Goal: Task Accomplishment & Management: Manage account settings

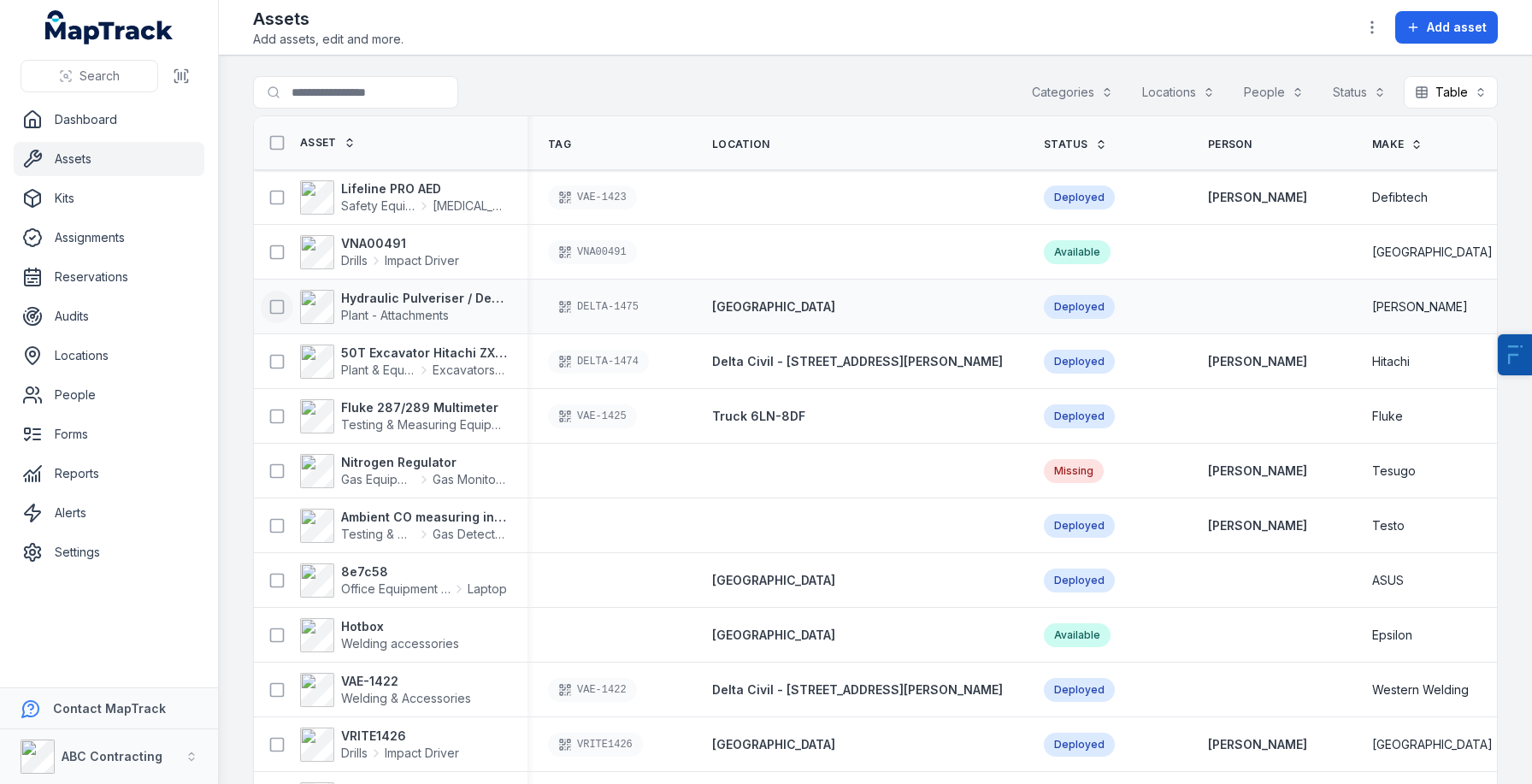
click at [278, 300] on rect at bounding box center [277, 307] width 13 height 13
click at [271, 366] on rect at bounding box center [277, 361] width 13 height 13
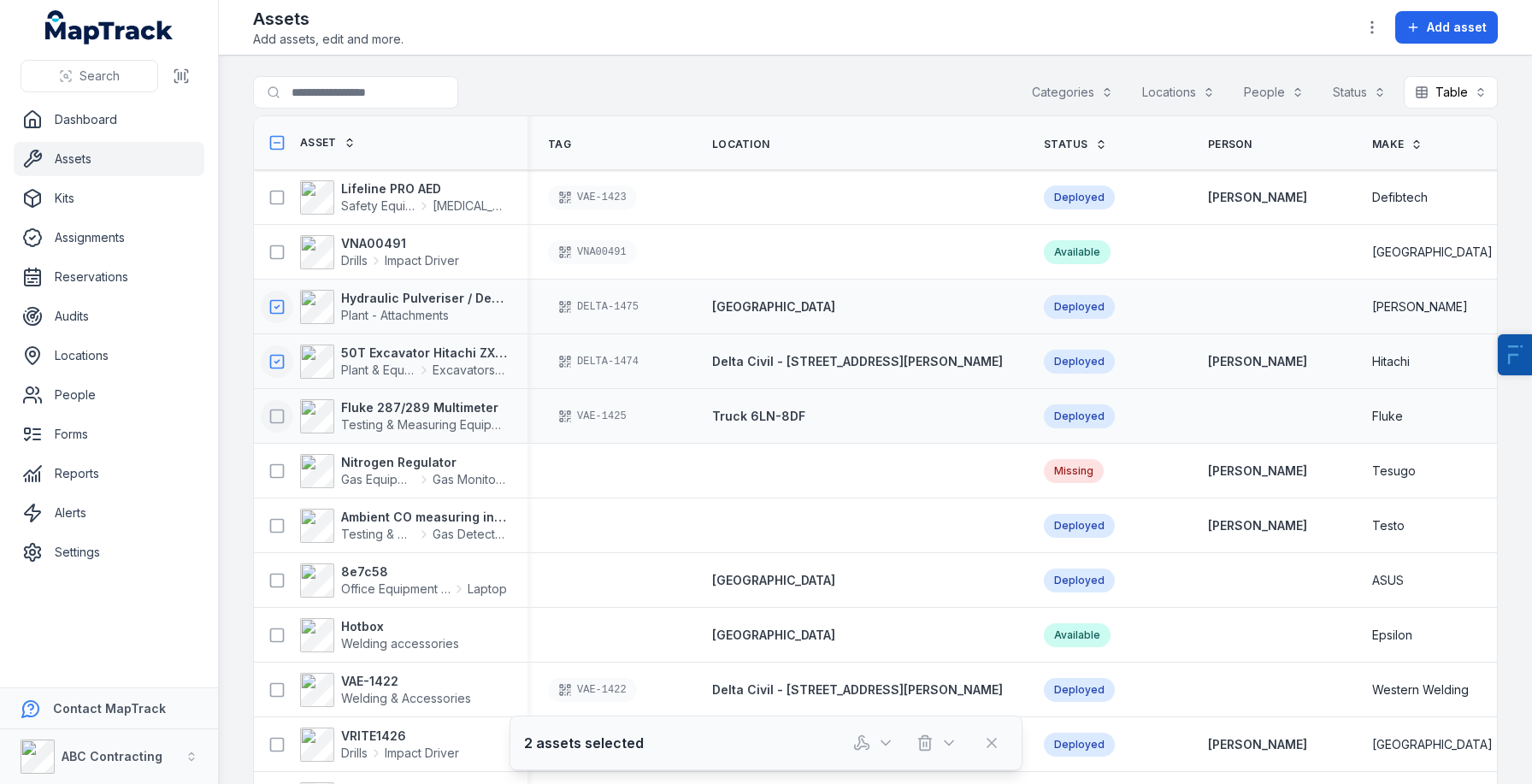
click at [271, 417] on rect at bounding box center [277, 416] width 13 height 13
click at [282, 472] on icon at bounding box center [277, 471] width 17 height 17
click at [428, 323] on div "Hydraulic Pulveriser / Demolition Shear Plant - Attachments" at bounding box center [391, 306] width 273 height 47
click at [402, 360] on strong "50T Excavator Hitachi ZX350" at bounding box center [424, 352] width 166 height 17
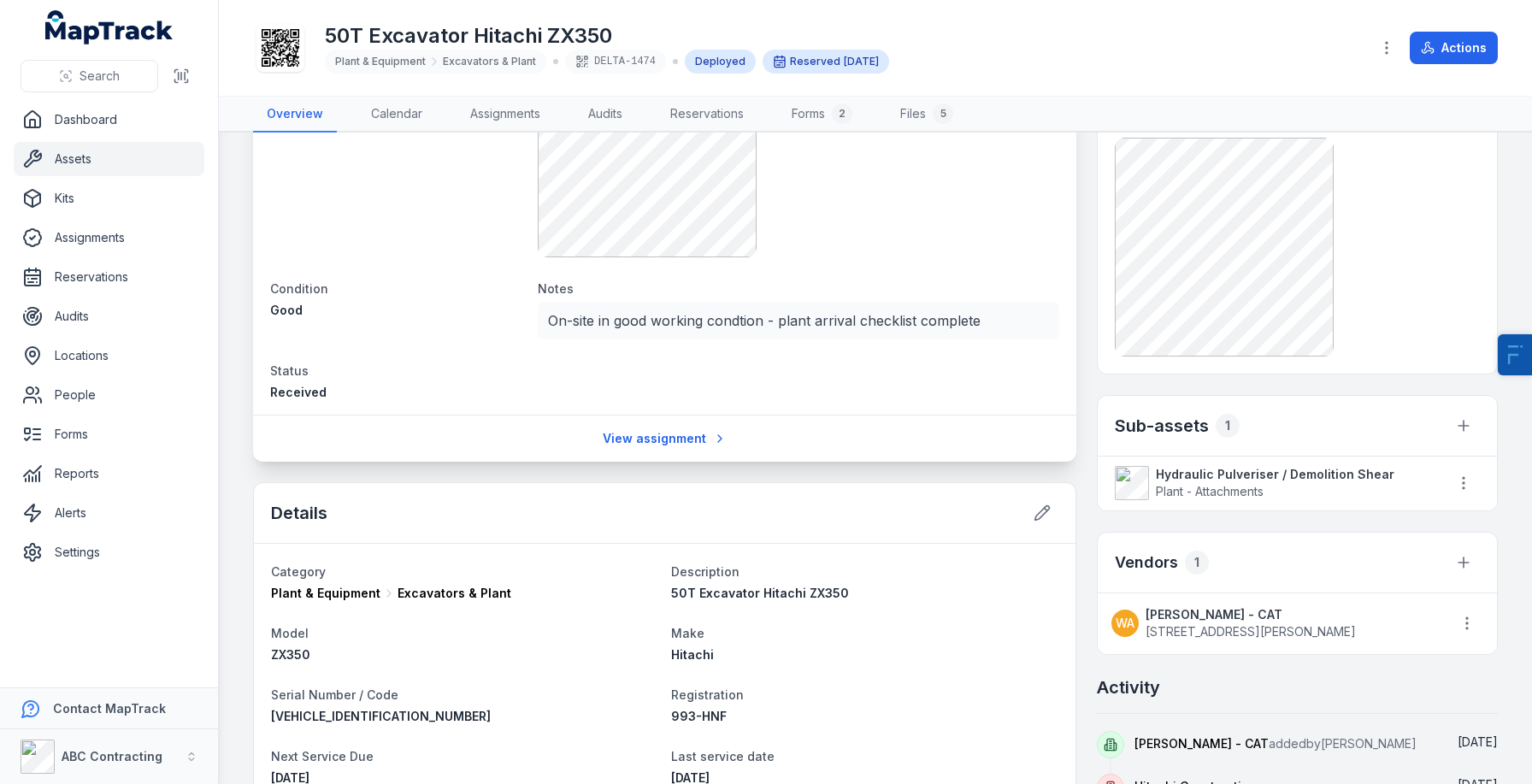
scroll to position [439, 0]
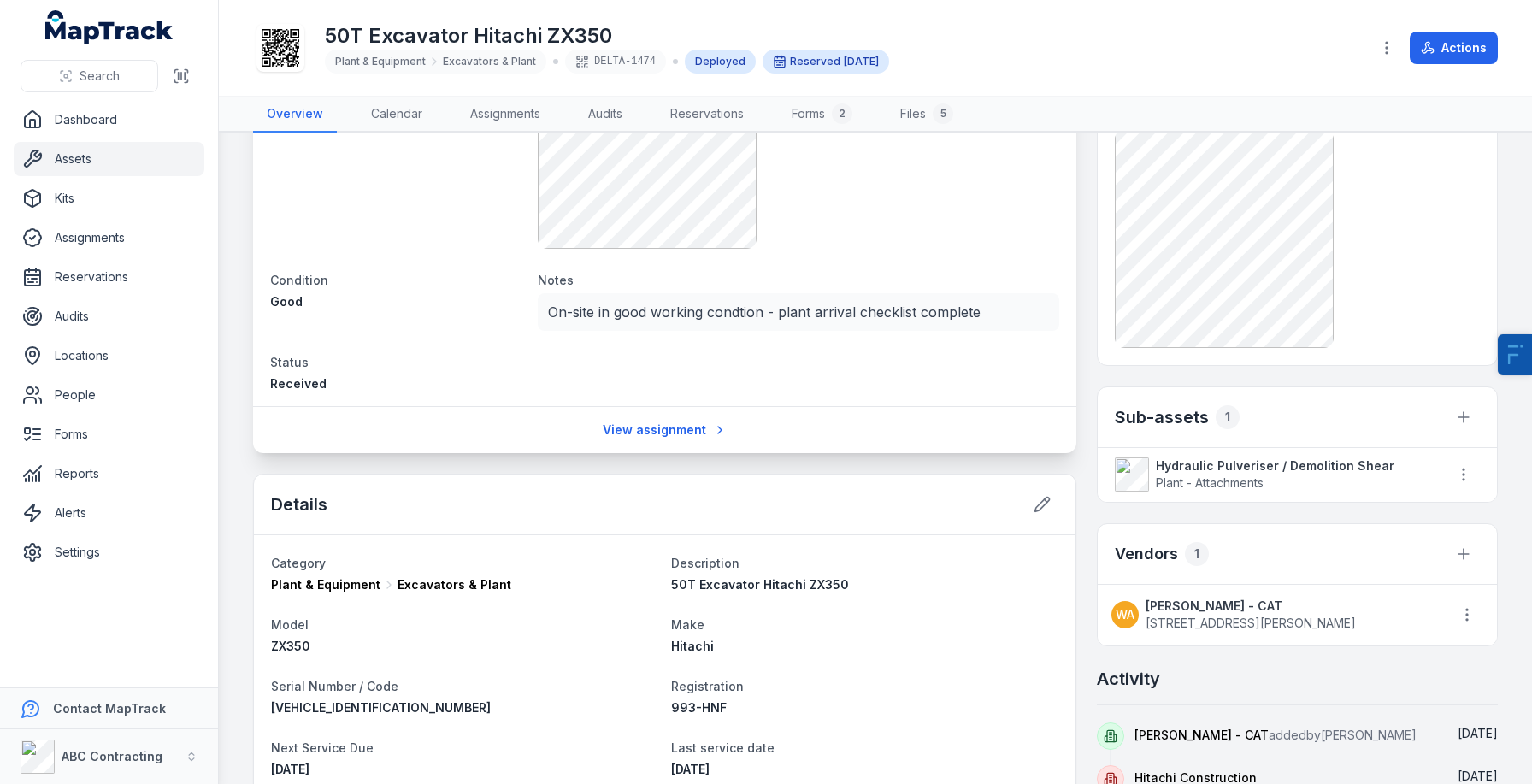
click at [1258, 471] on strong "Hydraulic Pulveriser / Demolition Shear" at bounding box center [1293, 466] width 274 height 17
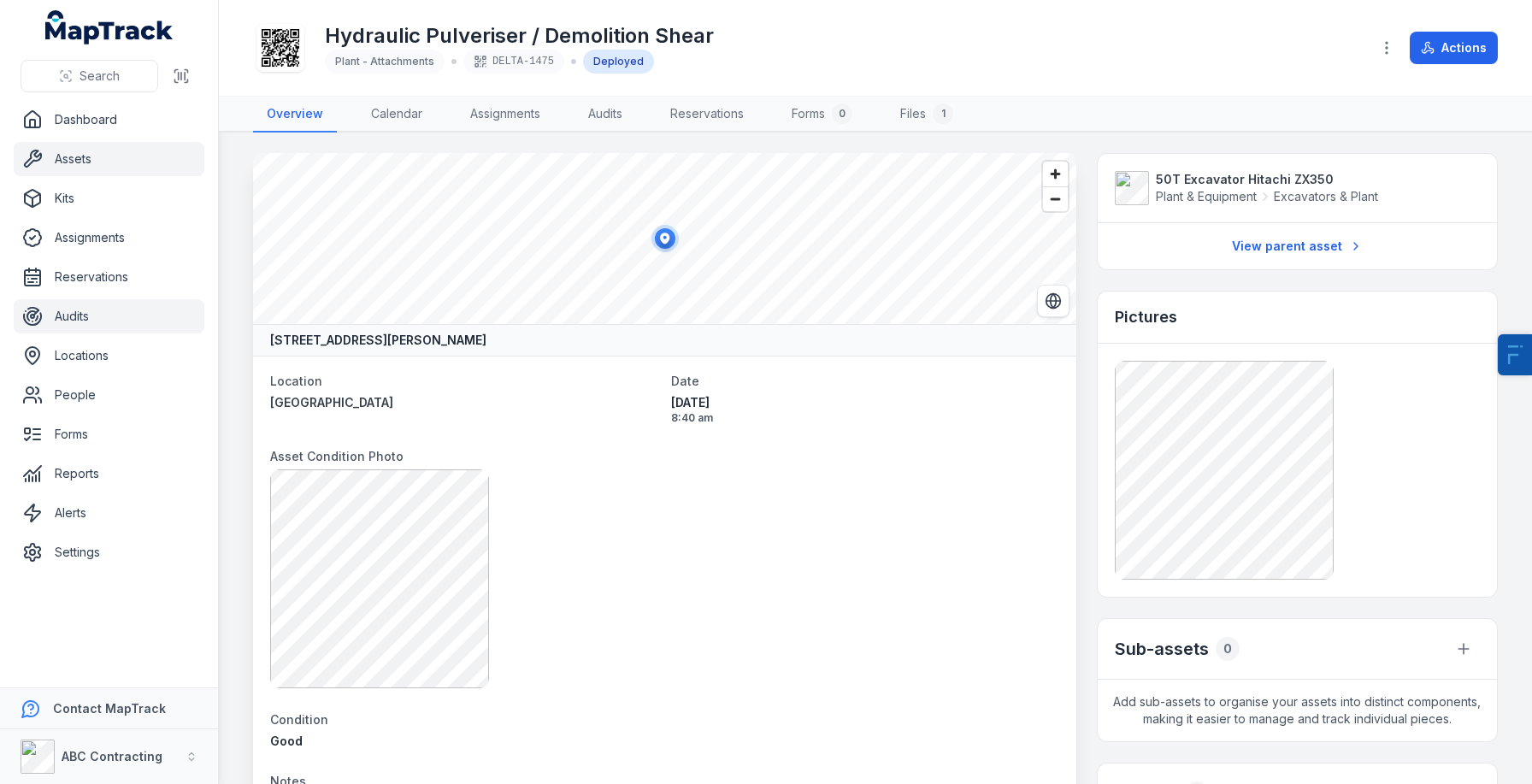
click at [66, 299] on link "Audits" at bounding box center [109, 316] width 191 height 34
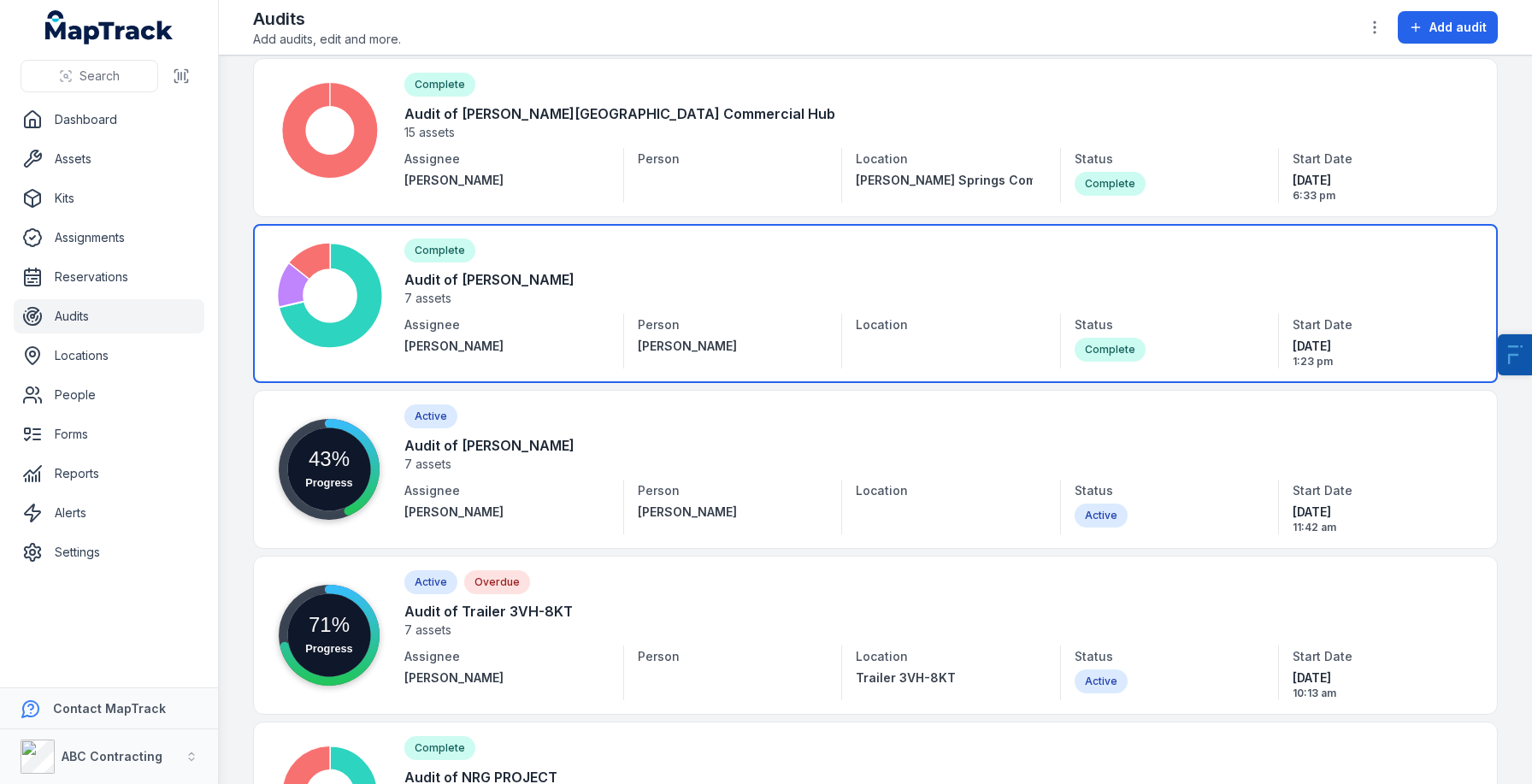
scroll to position [81, 0]
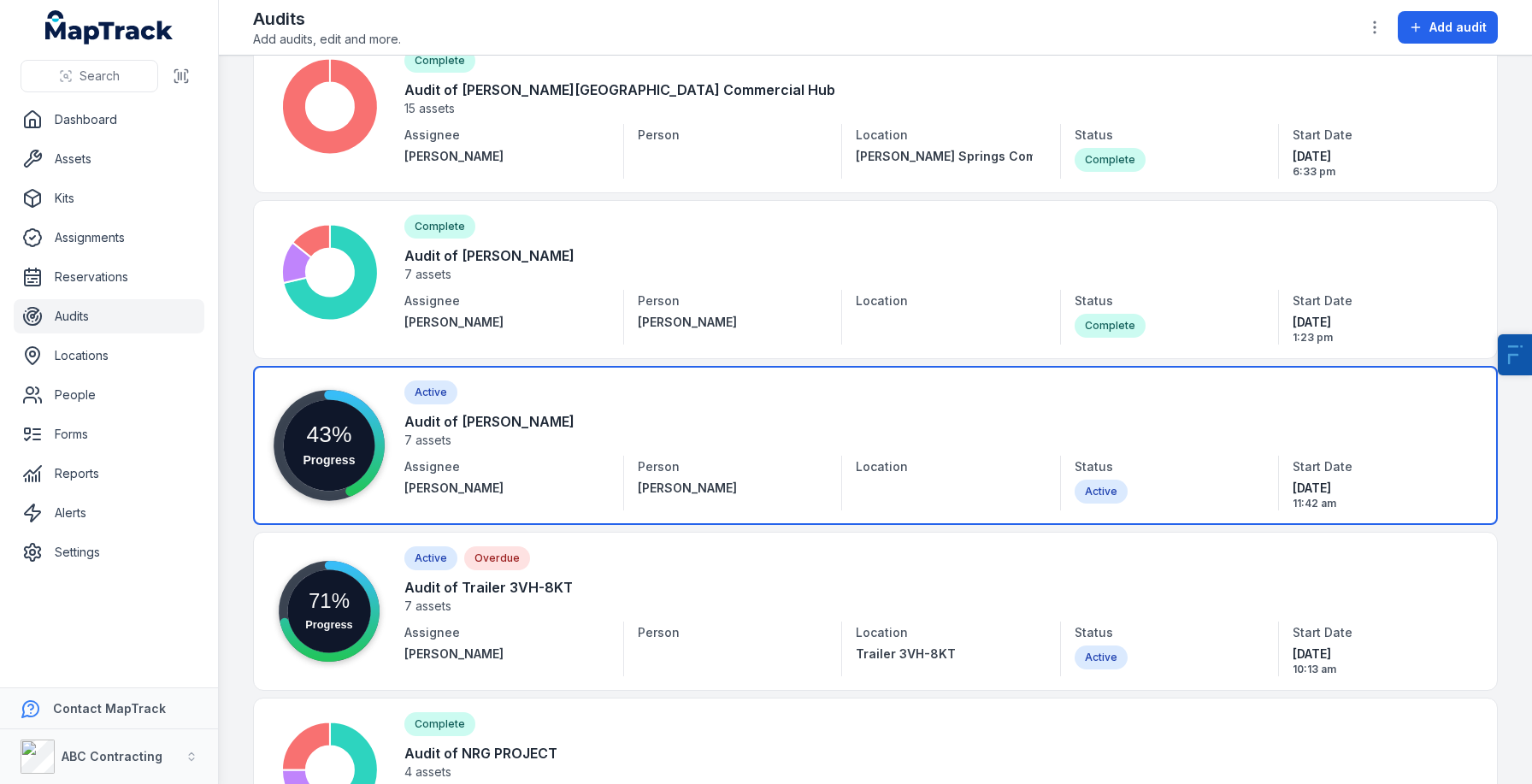
click at [494, 465] on link at bounding box center [875, 445] width 1245 height 159
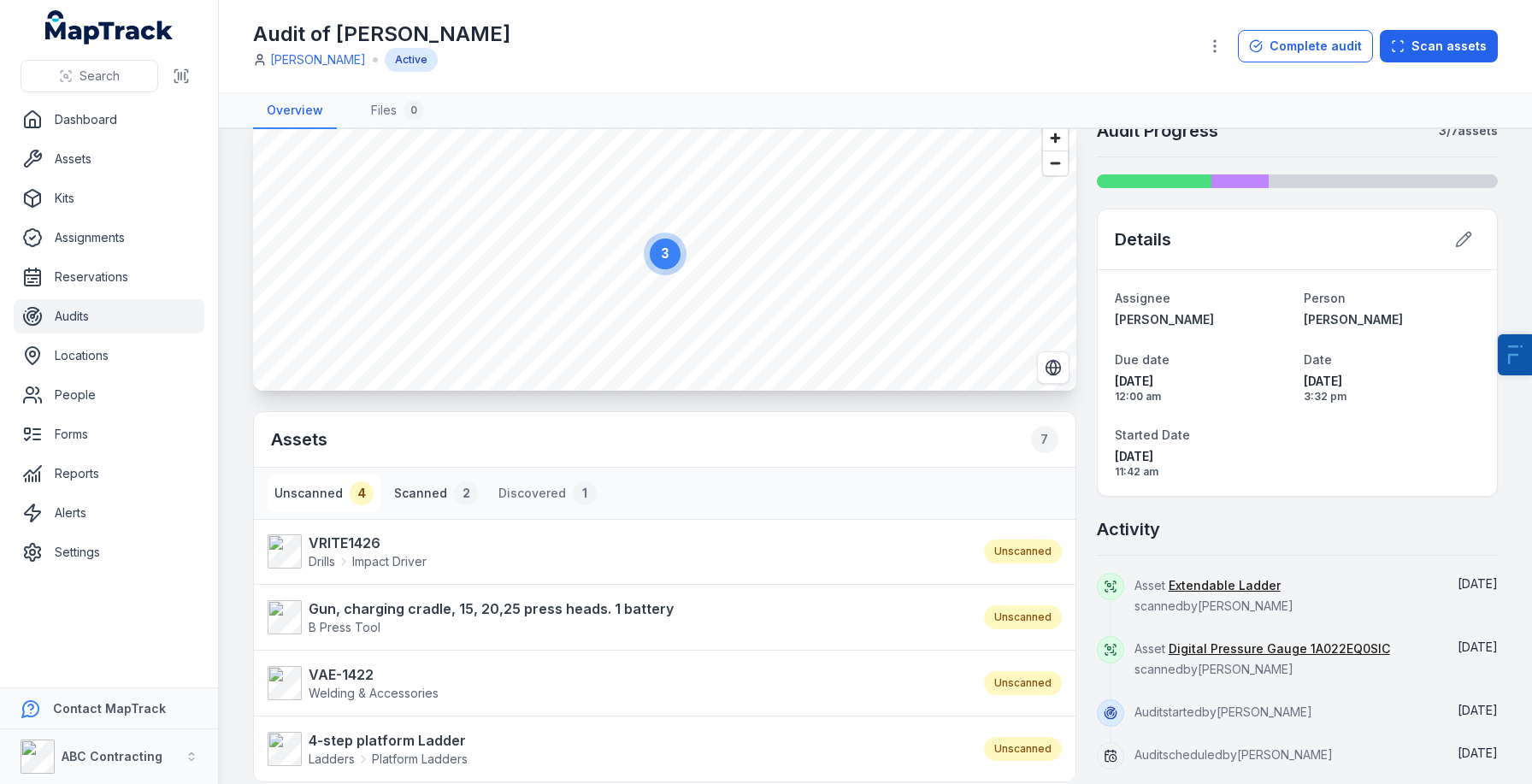
scroll to position [90, 0]
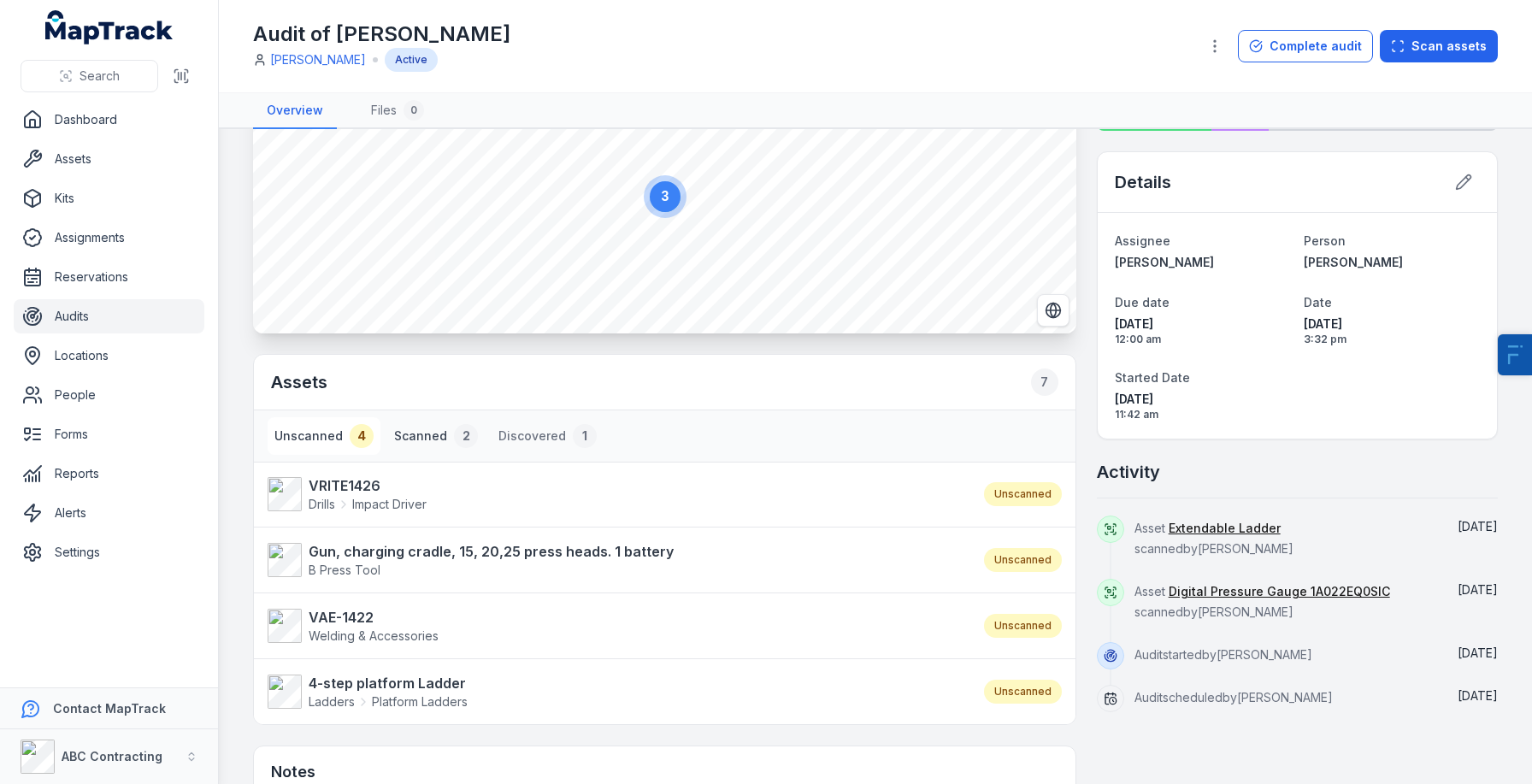
click at [451, 445] on button "Scanned 2" at bounding box center [435, 436] width 98 height 37
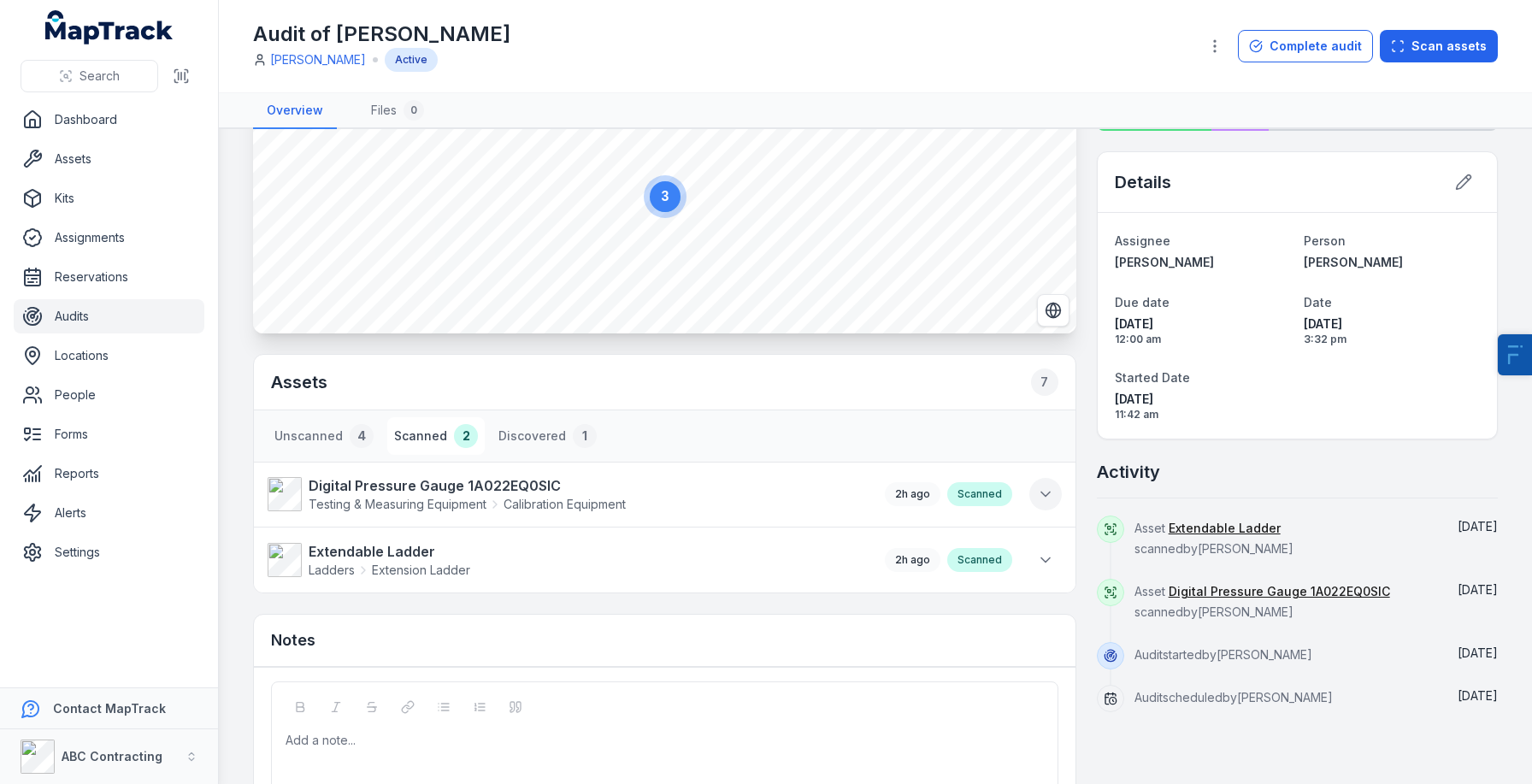
click at [1043, 496] on icon at bounding box center [1046, 494] width 17 height 17
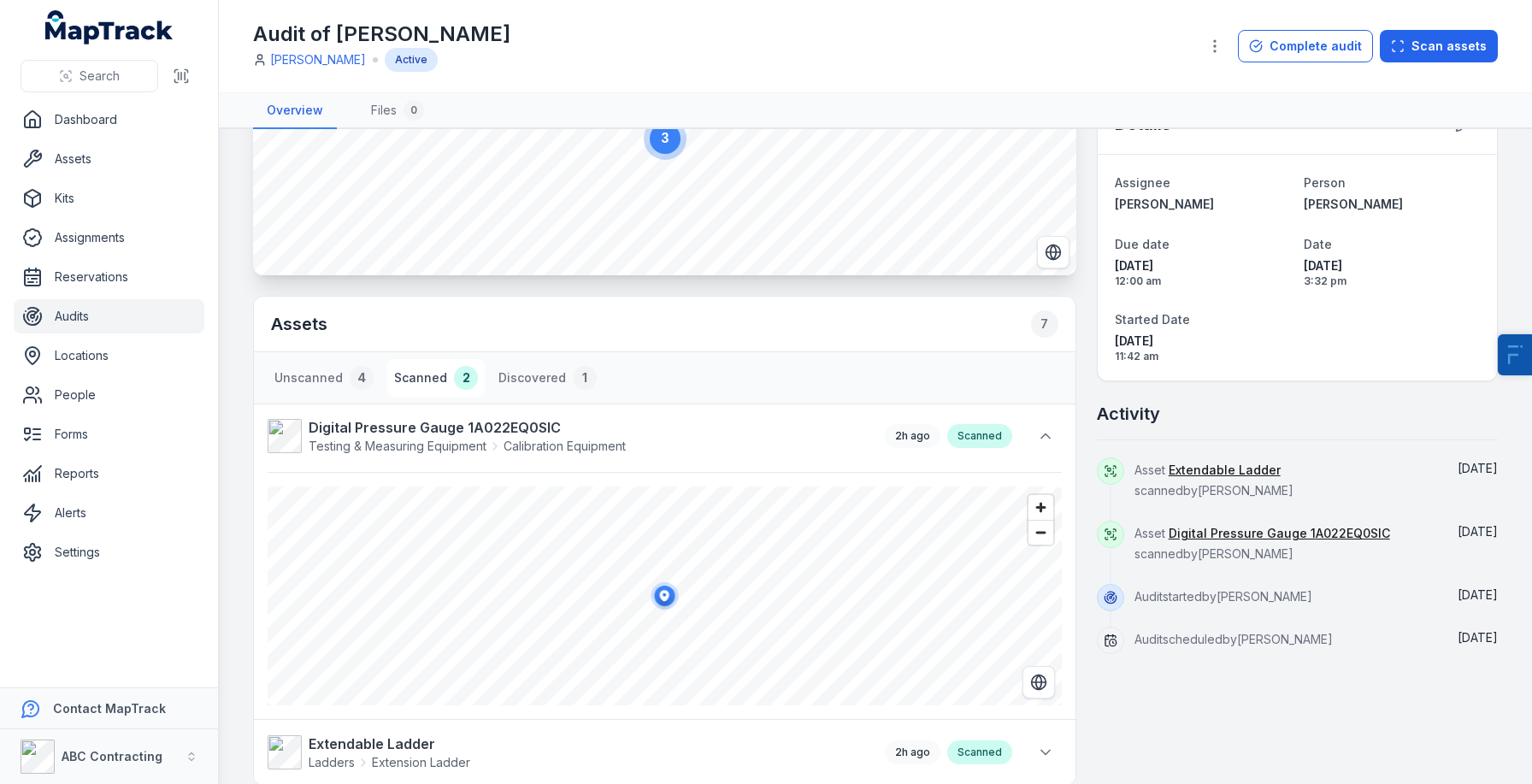
scroll to position [152, 0]
click at [1042, 440] on icon at bounding box center [1046, 432] width 17 height 17
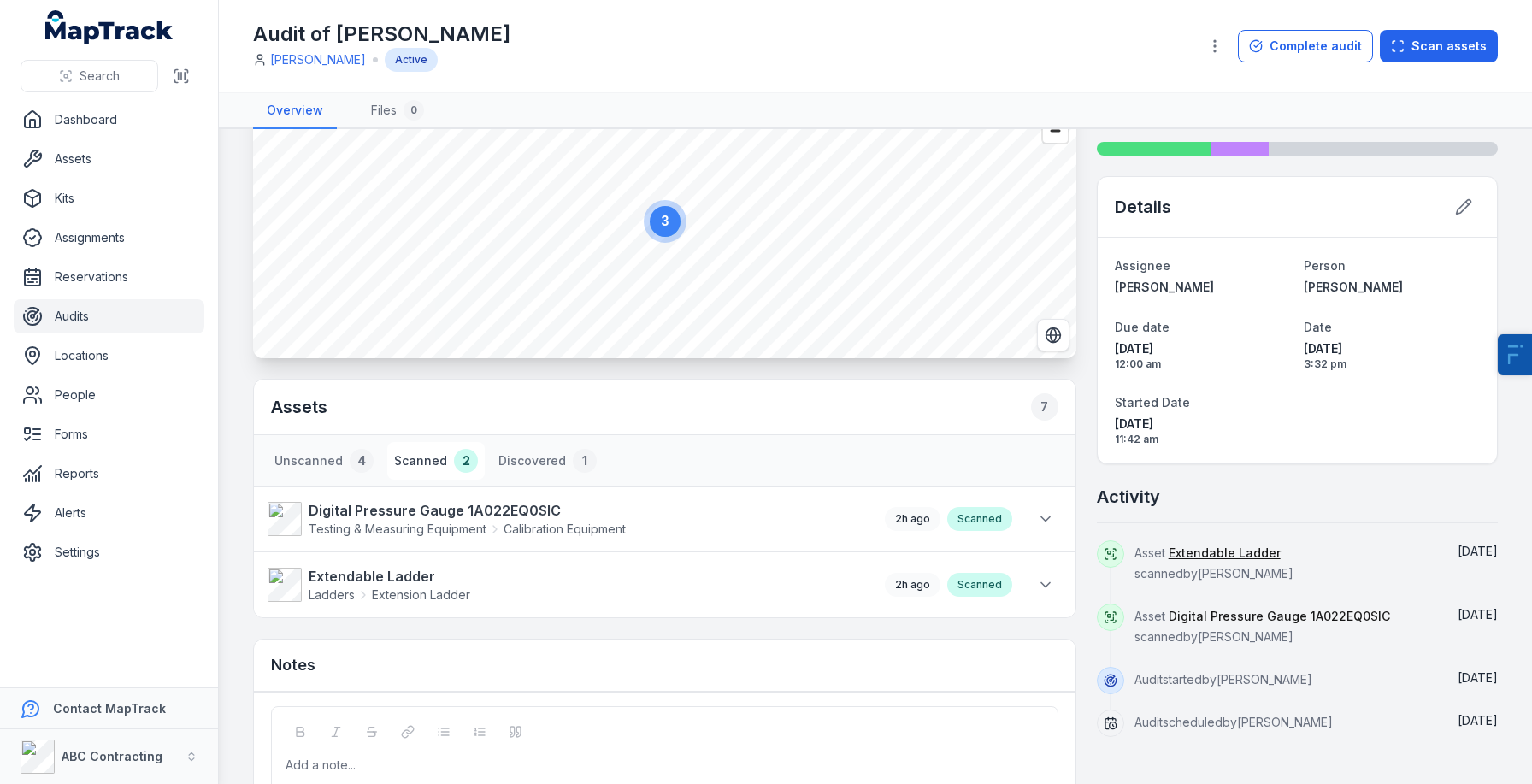
scroll to position [0, 0]
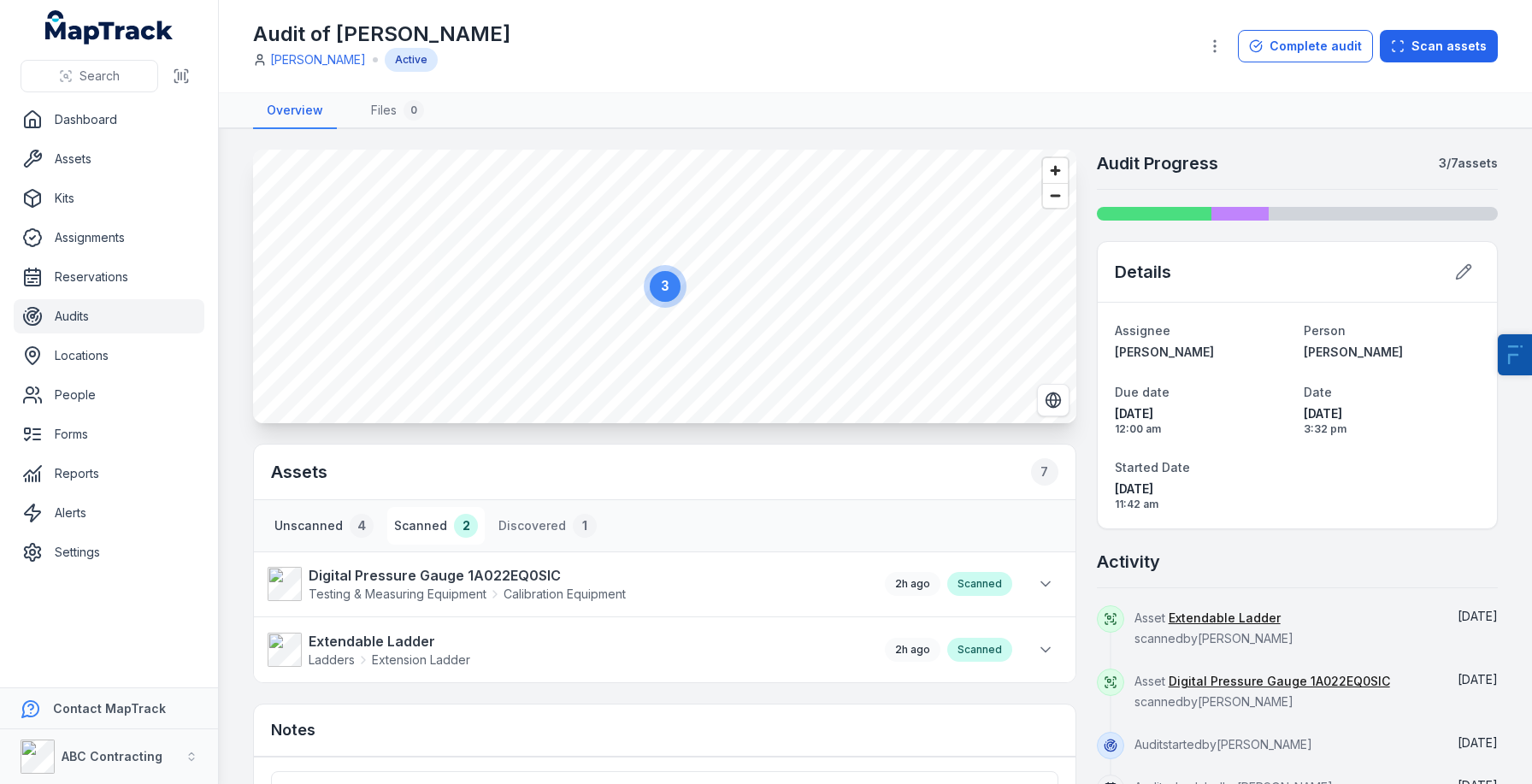
click at [357, 524] on div "4" at bounding box center [362, 525] width 24 height 24
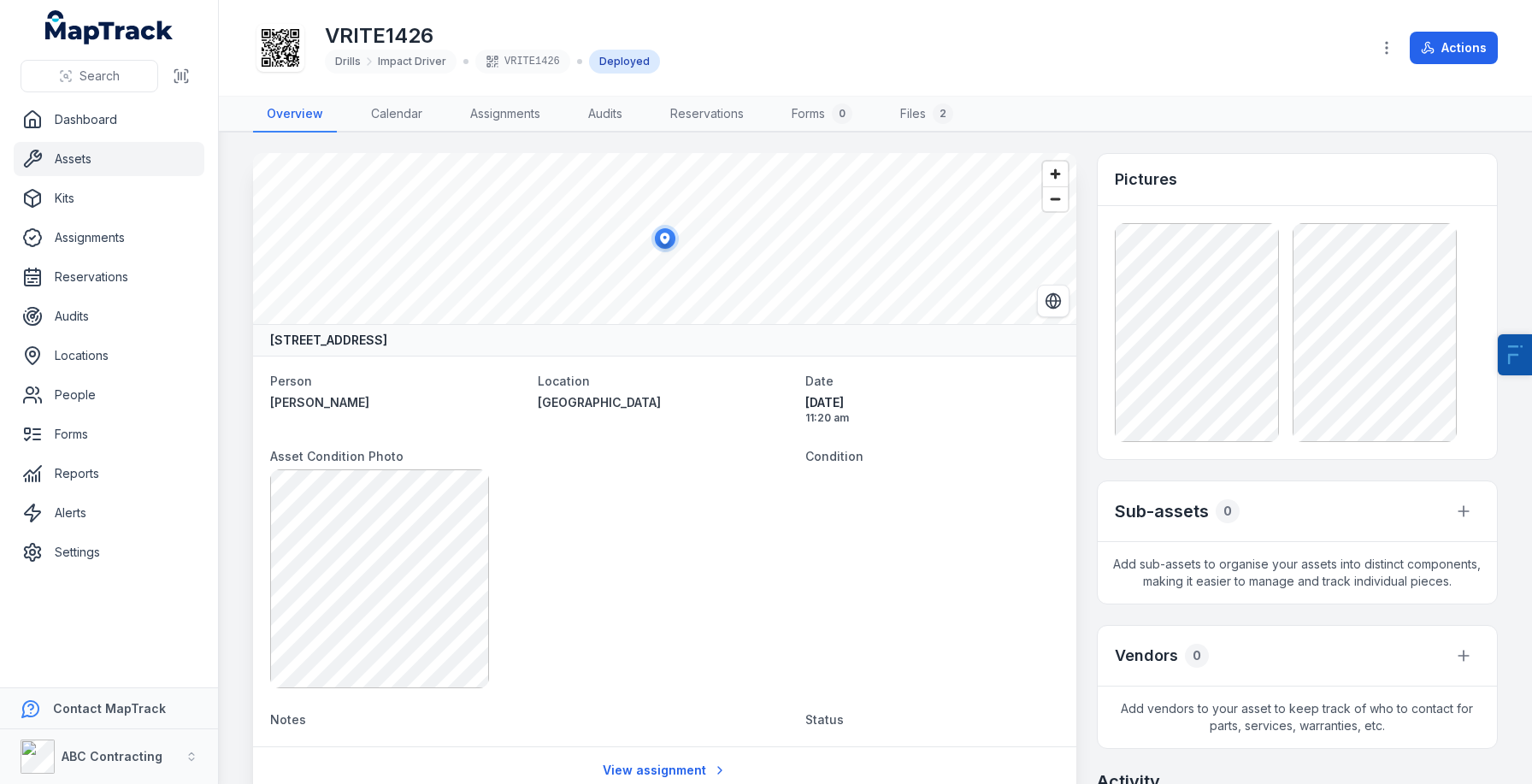
click at [310, 56] on div "VRITE1426 Drills Impact Driver VRITE1426 Deployed" at bounding box center [805, 47] width 1104 height 55
click at [285, 51] on icon at bounding box center [280, 47] width 37 height 37
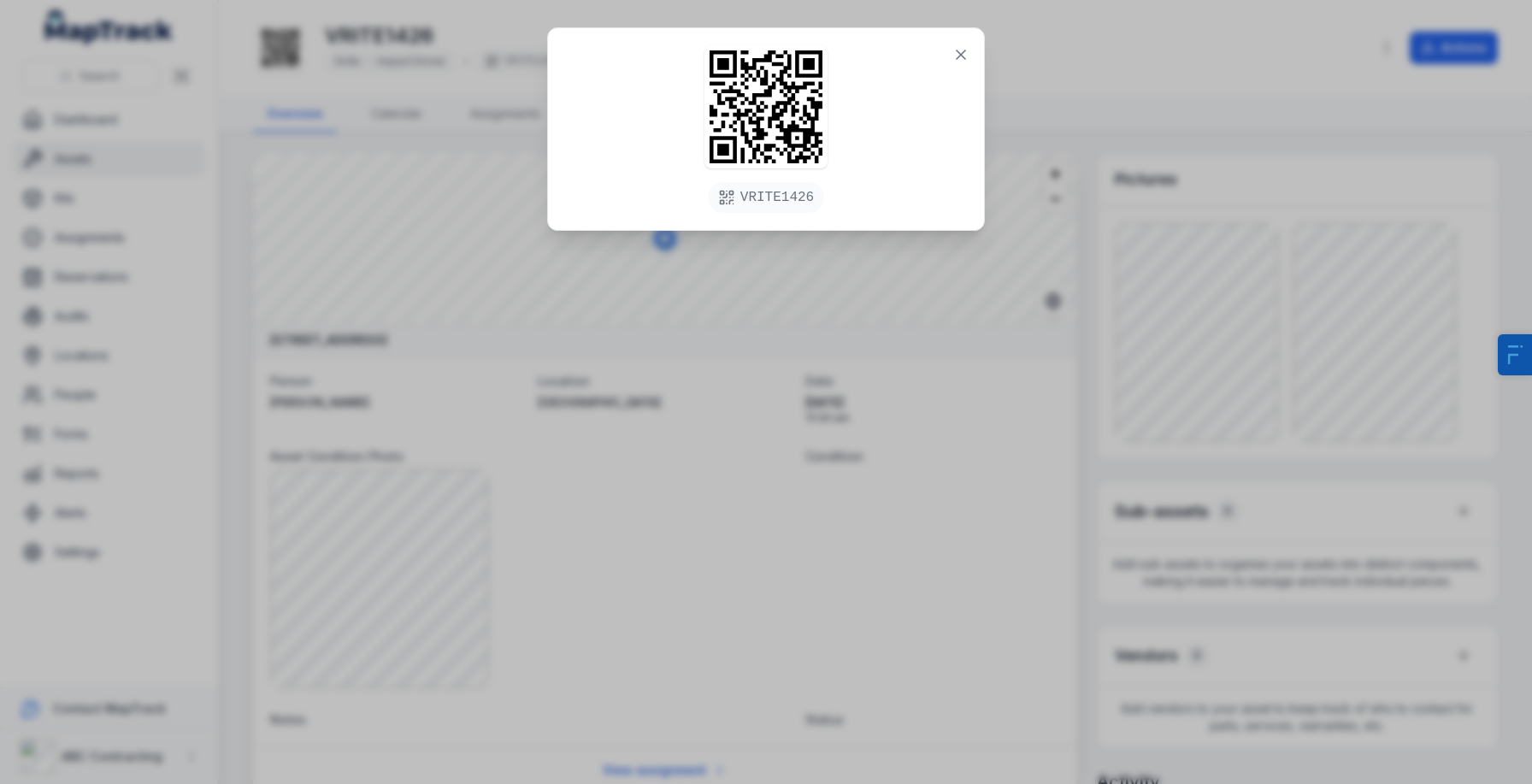
click at [822, 336] on div "VRITE1426" at bounding box center [766, 392] width 1532 height 784
click at [957, 54] on icon at bounding box center [961, 55] width 17 height 17
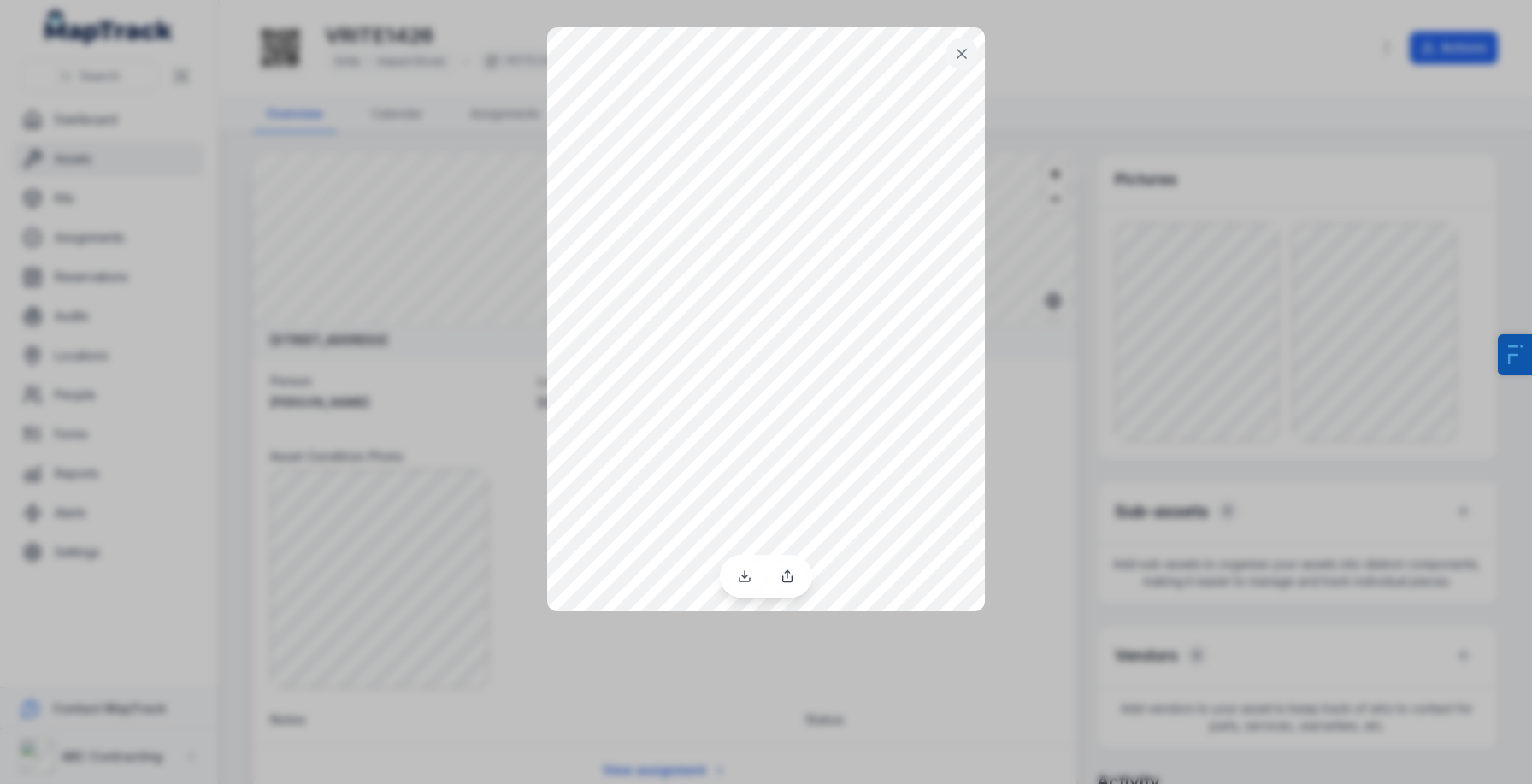
click at [962, 63] on button at bounding box center [962, 53] width 33 height 33
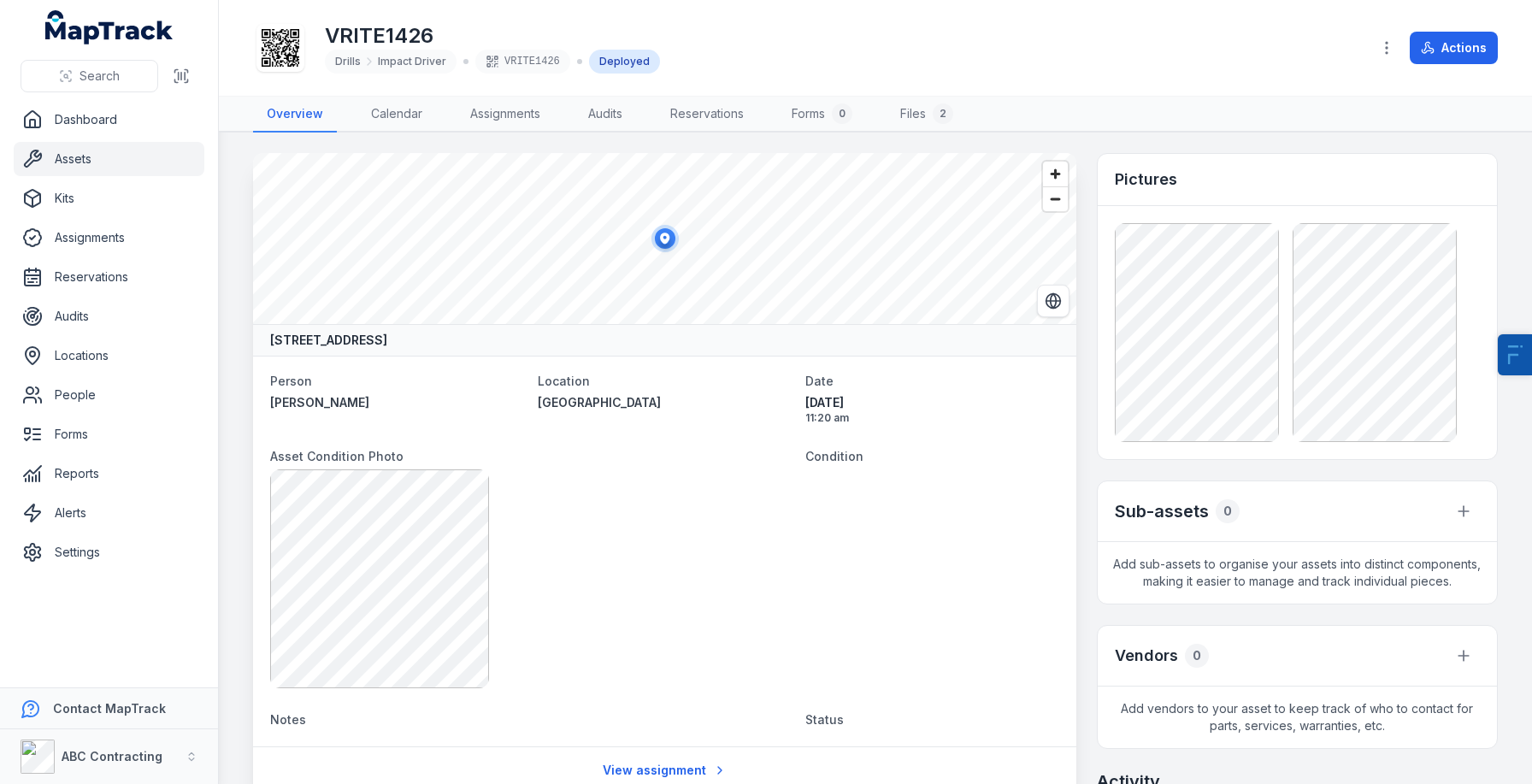
click at [273, 33] on icon at bounding box center [280, 47] width 37 height 37
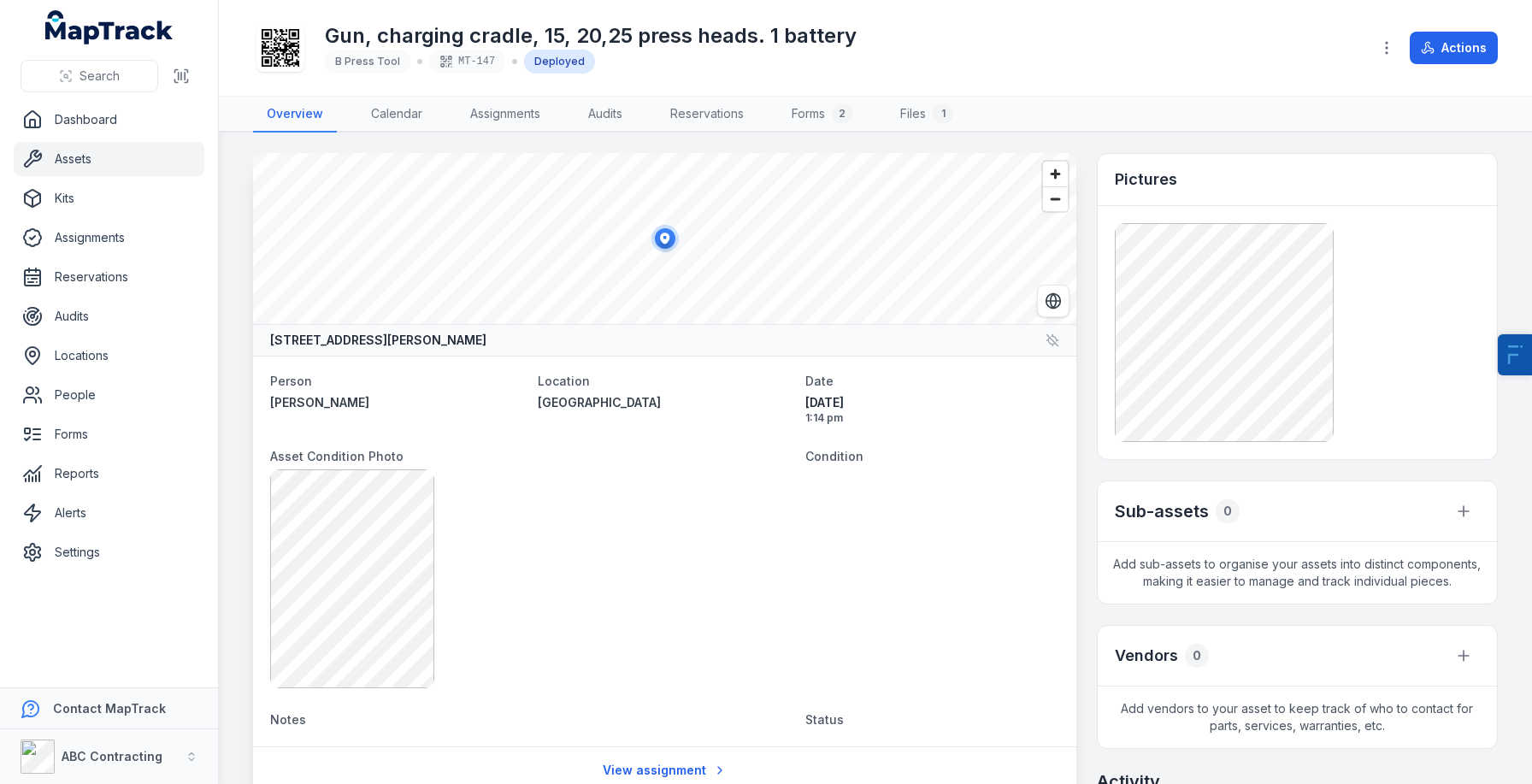
click at [287, 60] on icon at bounding box center [280, 47] width 37 height 37
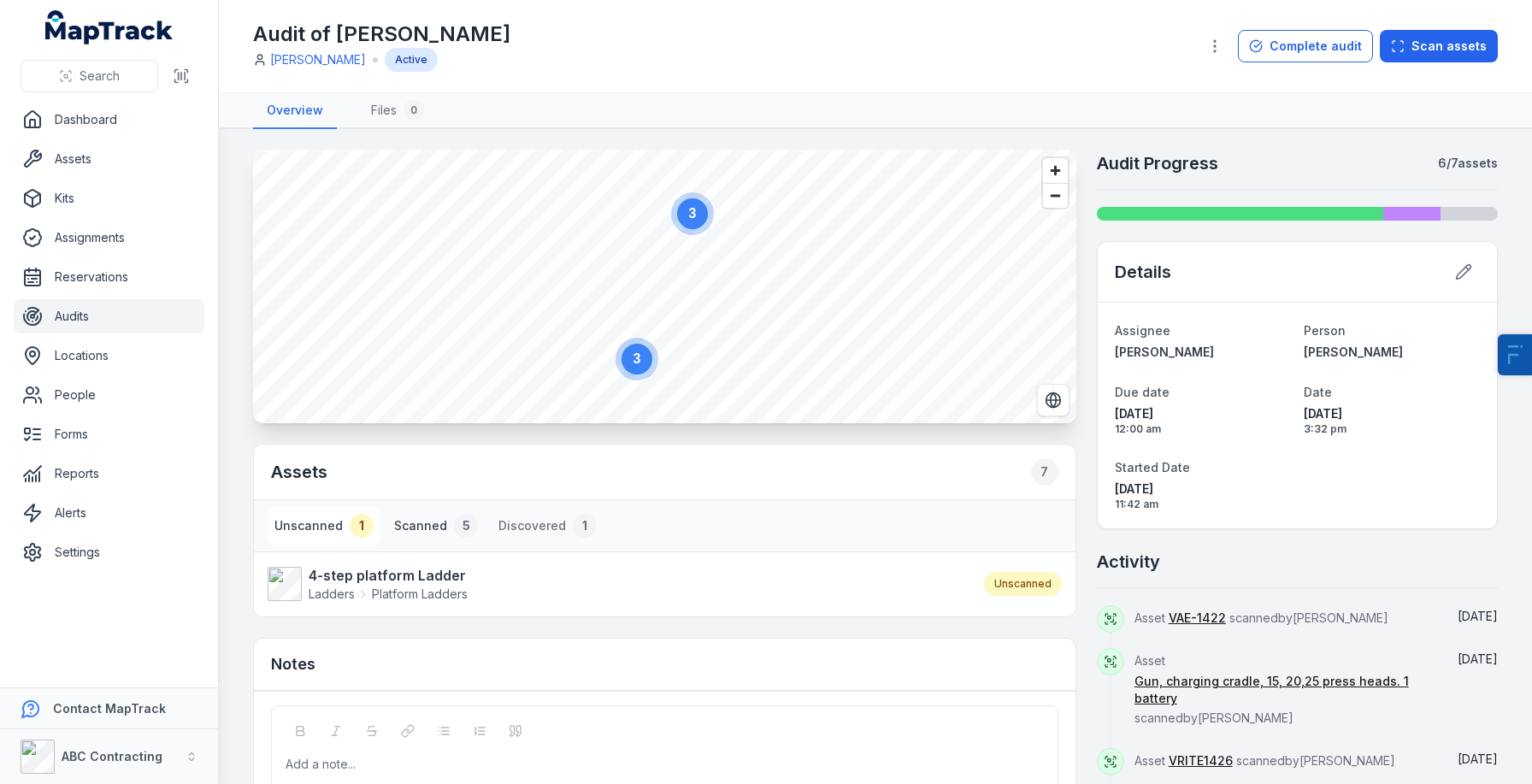
click at [423, 525] on button "Scanned 5" at bounding box center [435, 525] width 98 height 37
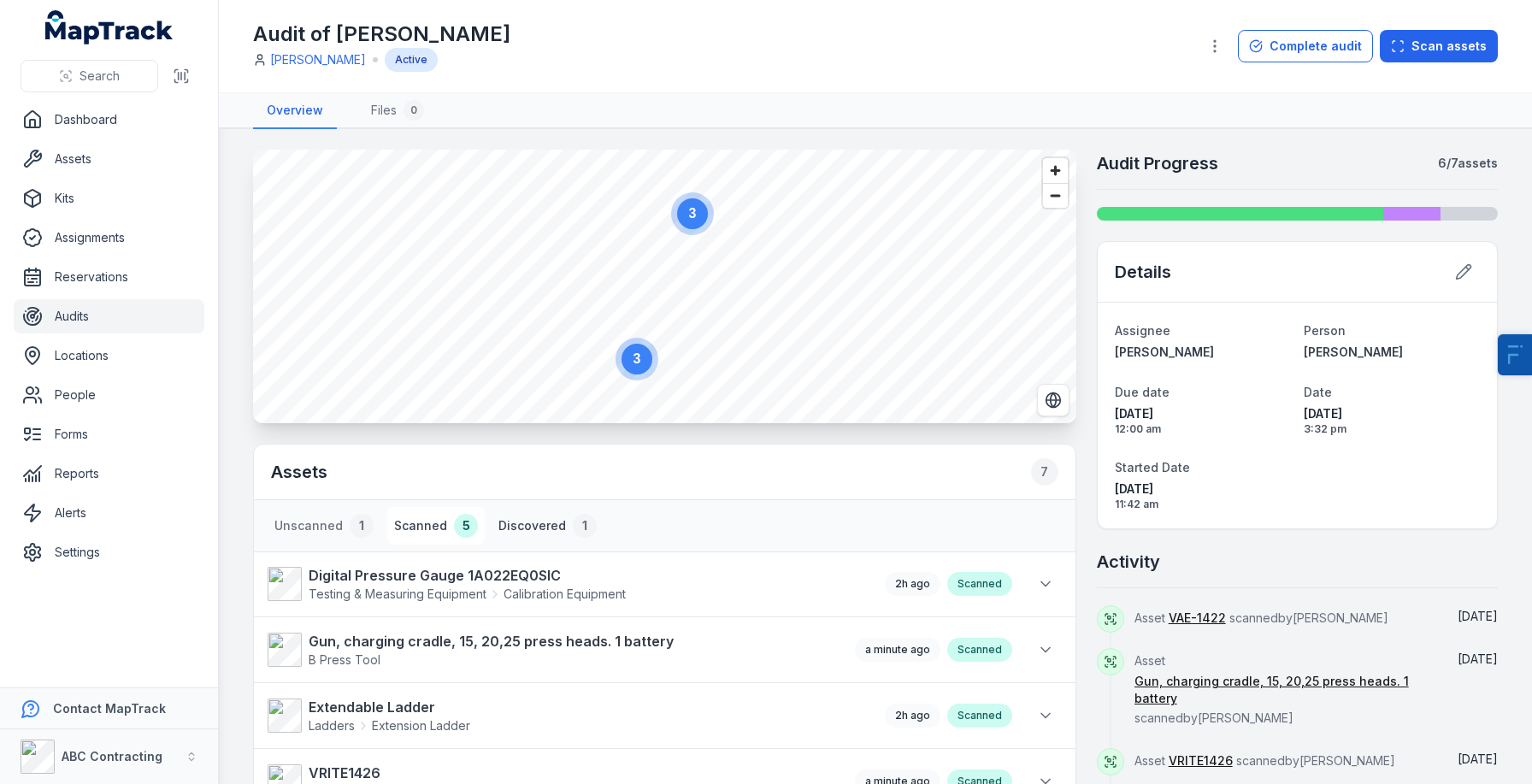
click at [517, 524] on button "Discovered 1" at bounding box center [547, 525] width 112 height 37
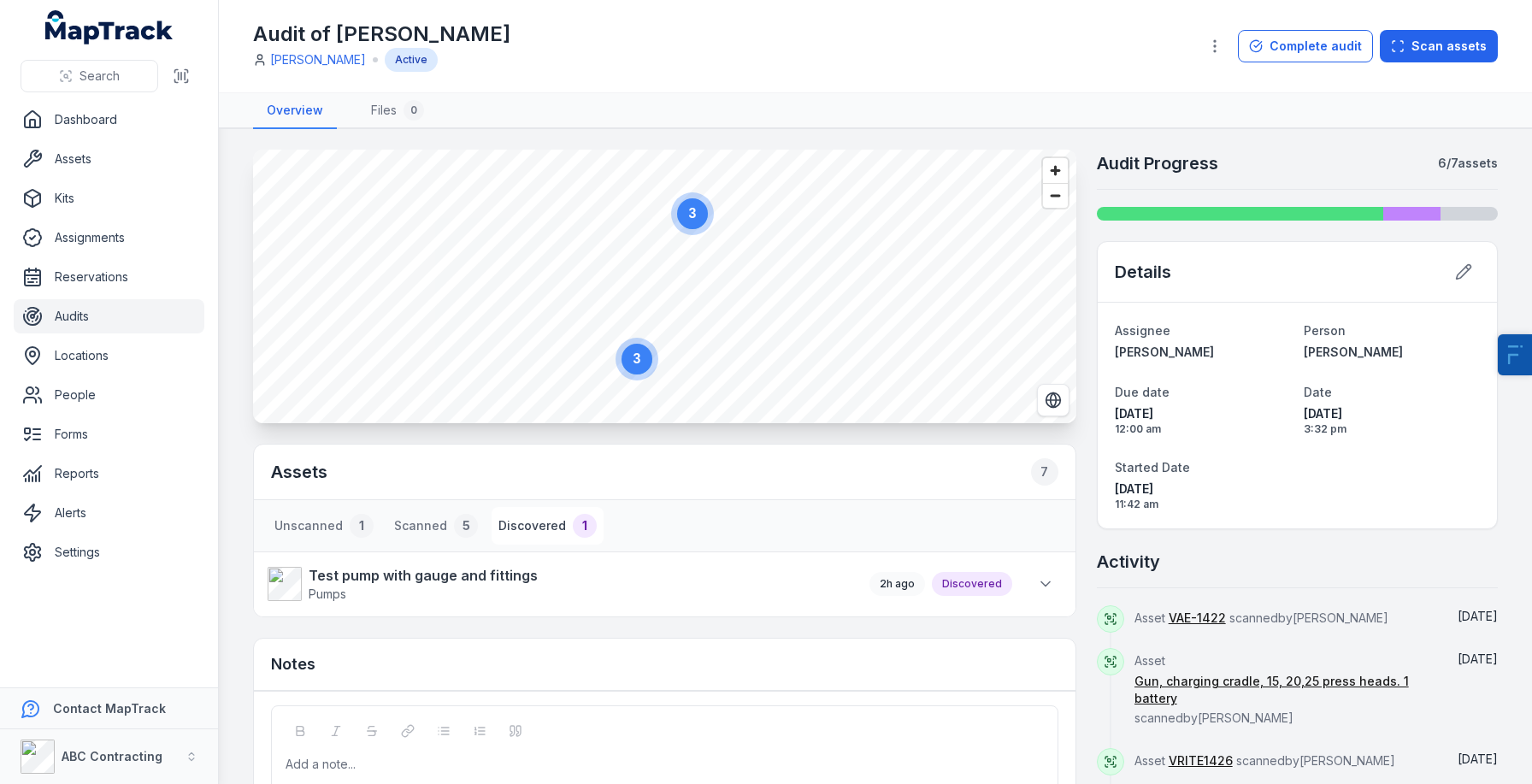
click at [892, 555] on li "Test pump with gauge and fittings Pumps 2h ago Discovered" at bounding box center [664, 584] width 821 height 65
click at [320, 527] on button "Unscanned 1" at bounding box center [324, 525] width 113 height 37
click at [350, 525] on div "1" at bounding box center [362, 525] width 24 height 24
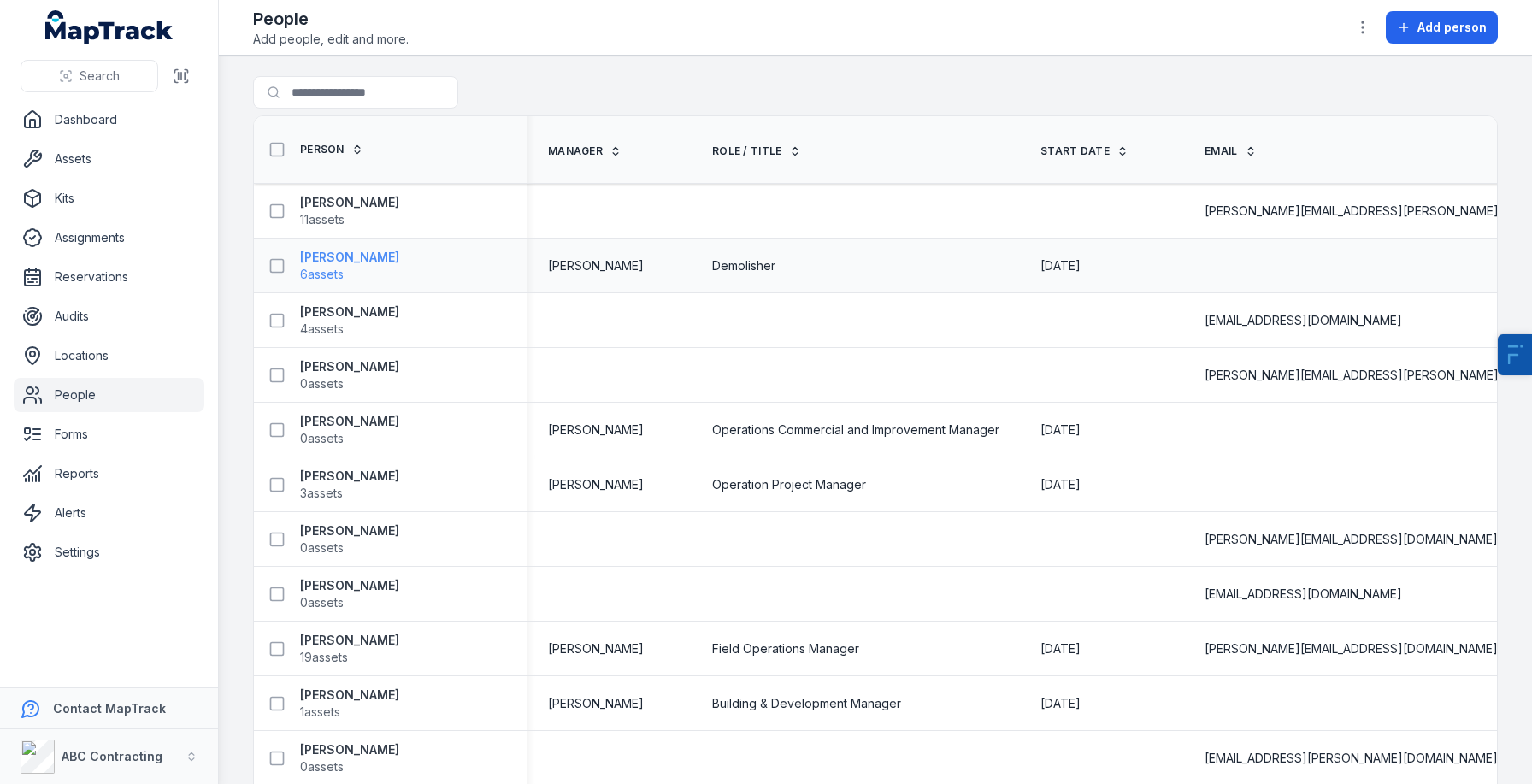
click at [360, 249] on strong "[PERSON_NAME]" at bounding box center [350, 257] width 100 height 17
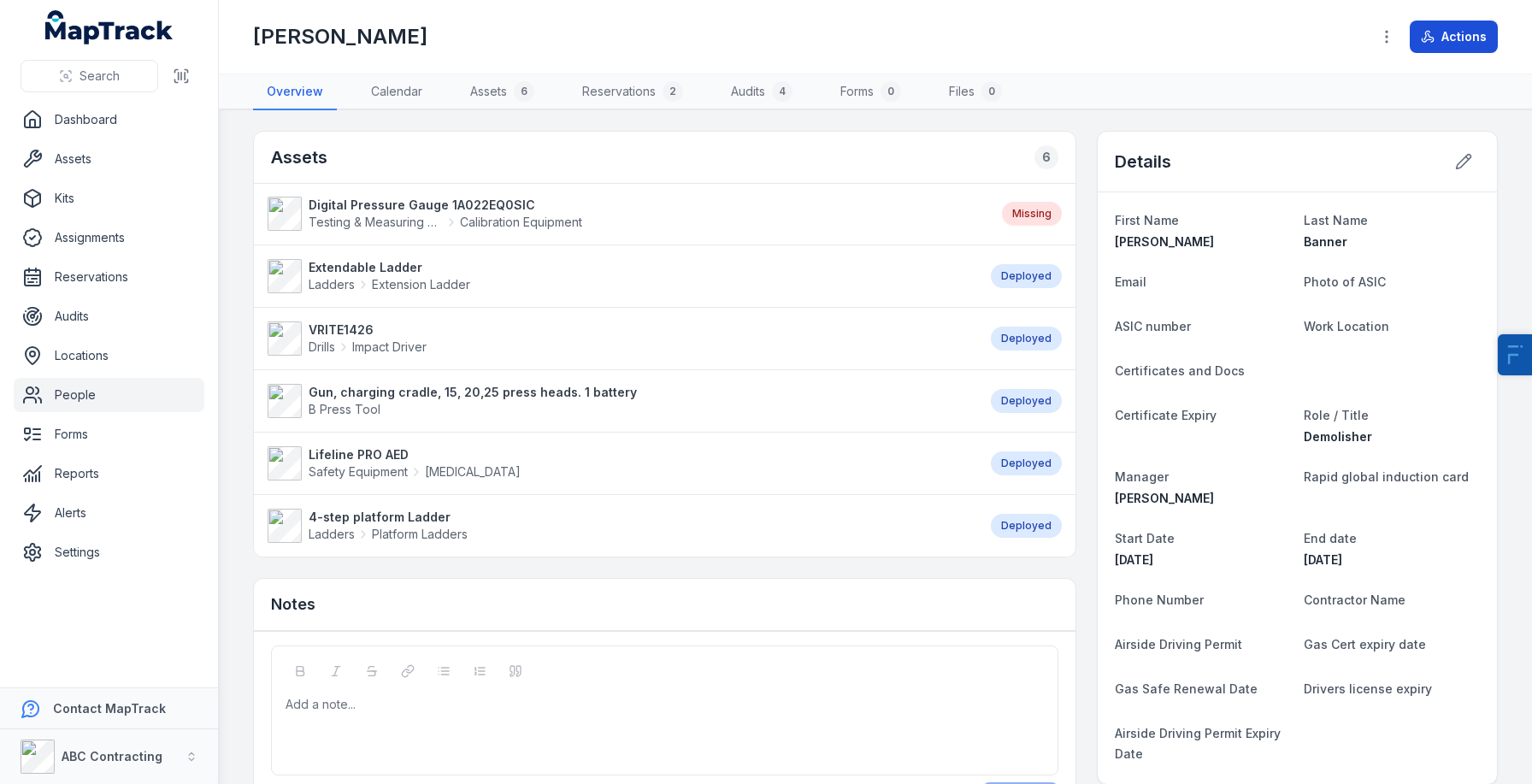
click at [1446, 29] on button "Actions" at bounding box center [1454, 36] width 88 height 33
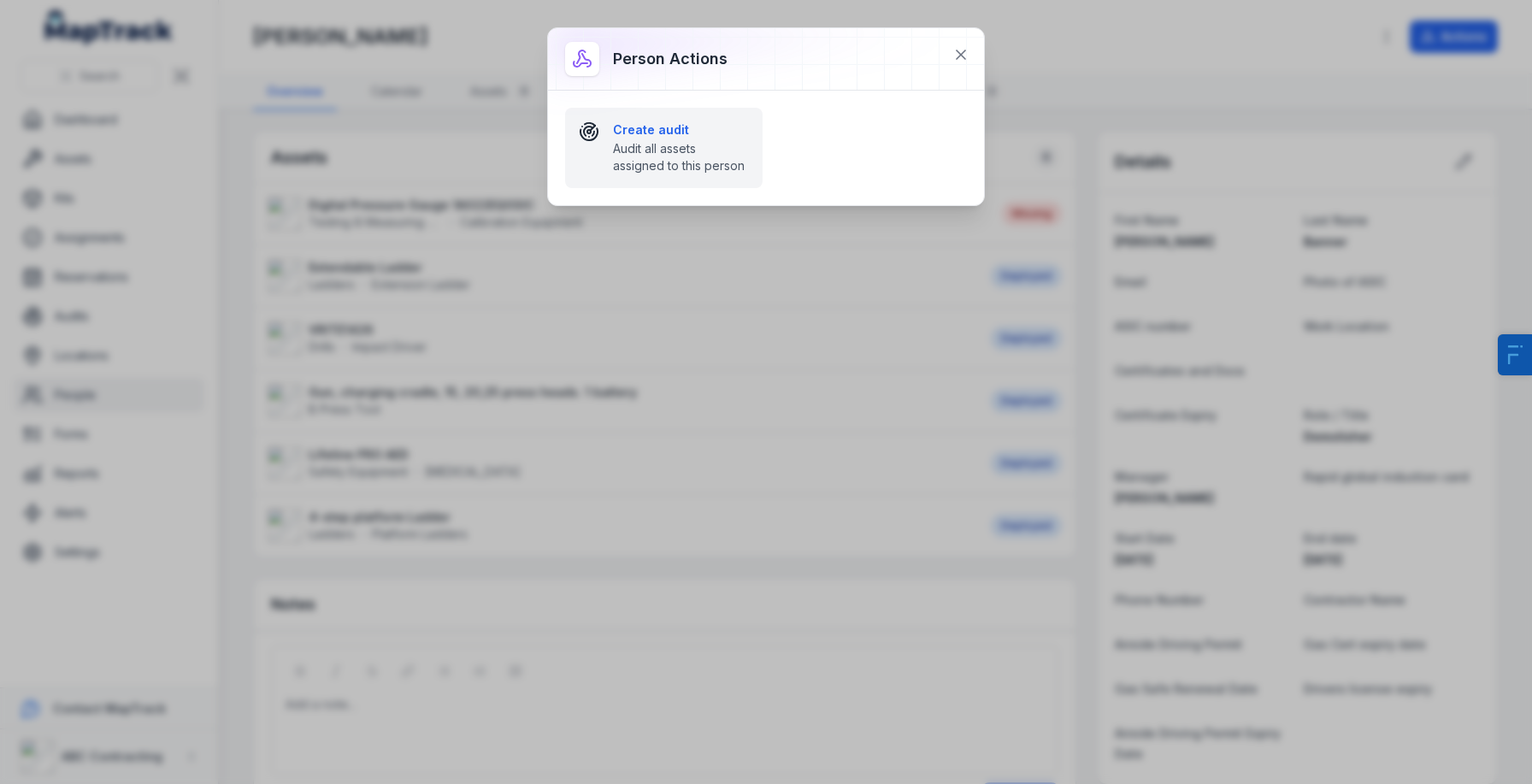
click at [633, 134] on strong "Create audit" at bounding box center [681, 130] width 136 height 17
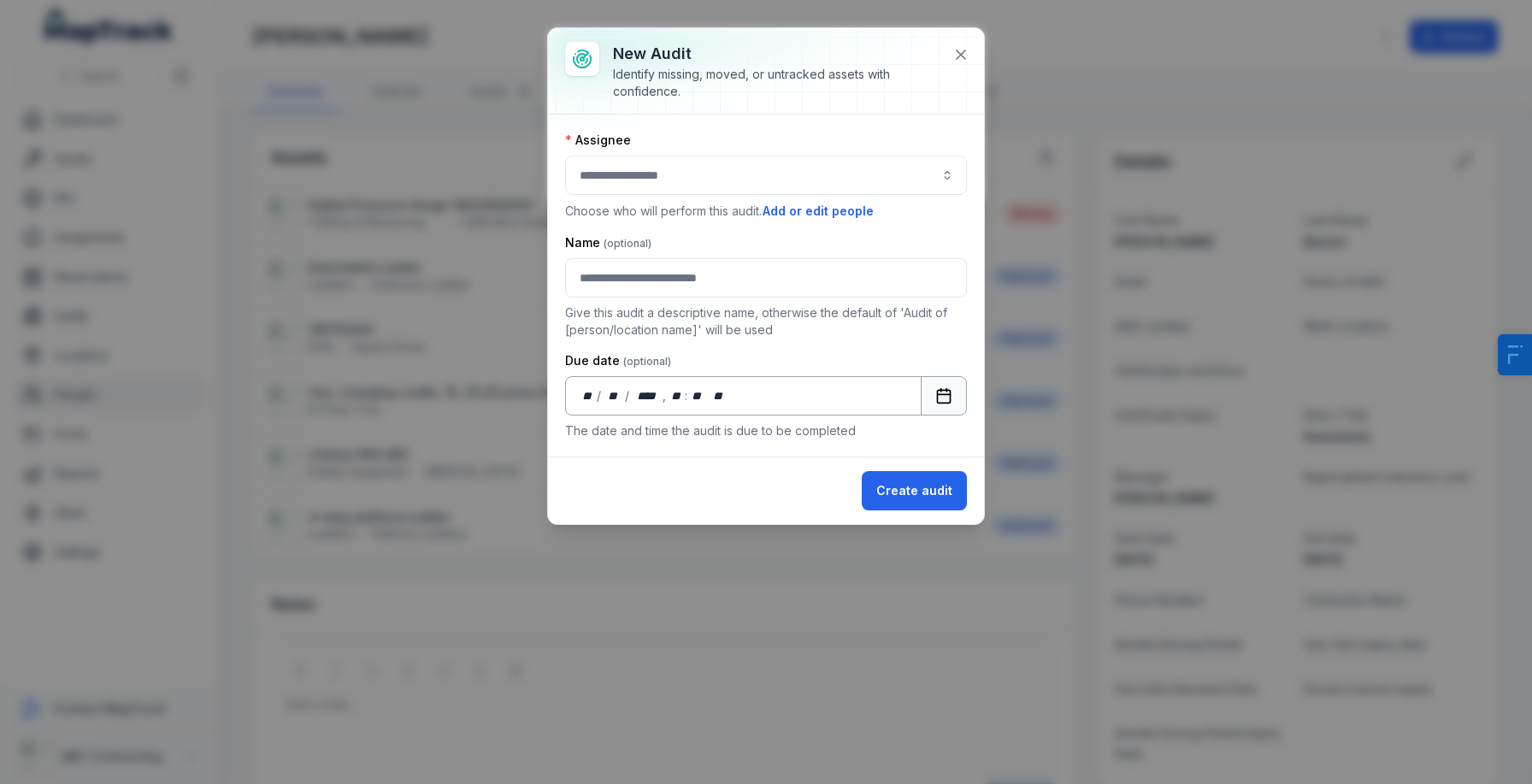
click at [951, 387] on icon "Calendar" at bounding box center [944, 395] width 17 height 17
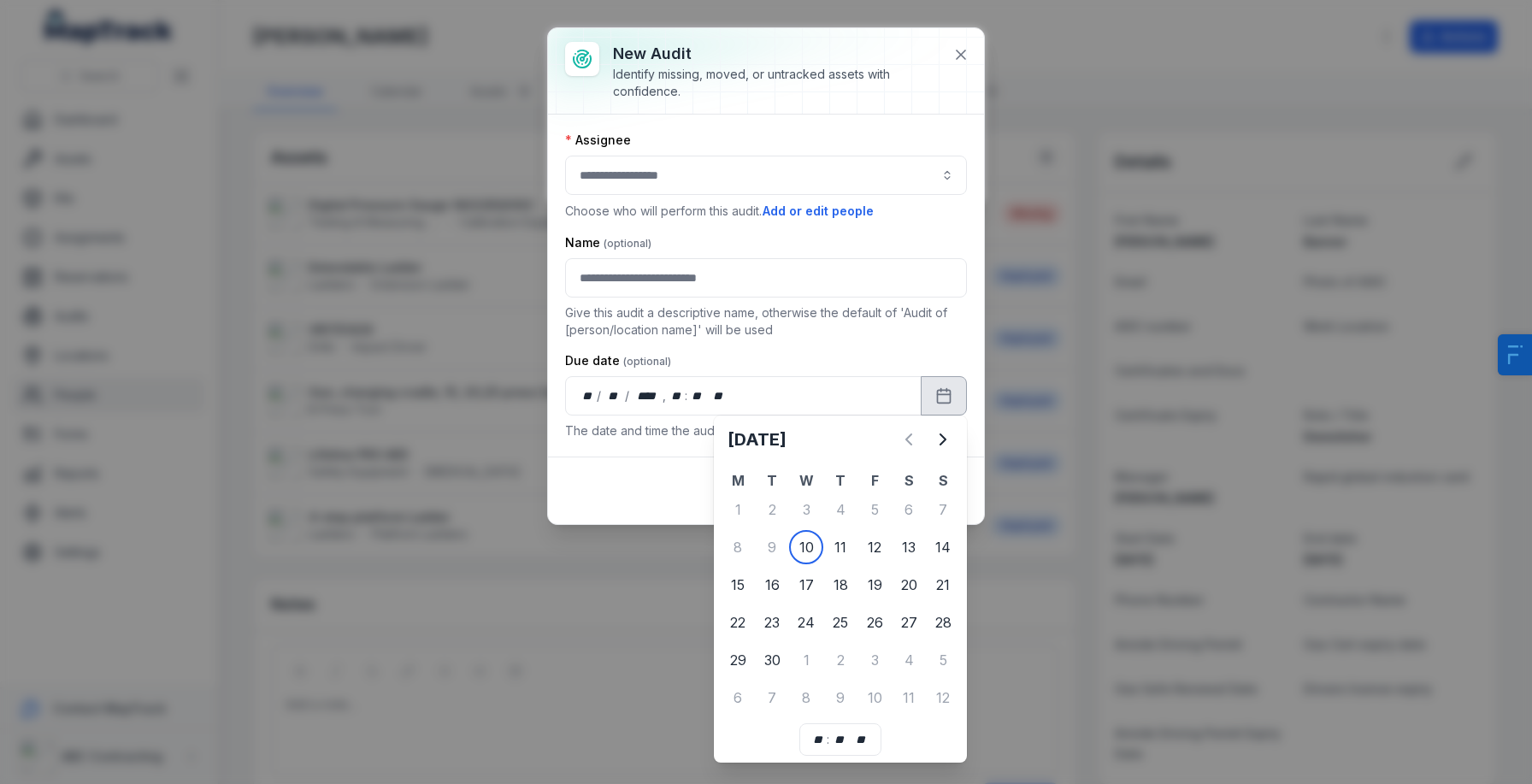
click at [791, 299] on div "Name Give this audit a descriptive name, otherwise the default of 'Audit of [pe…" at bounding box center [766, 286] width 402 height 104
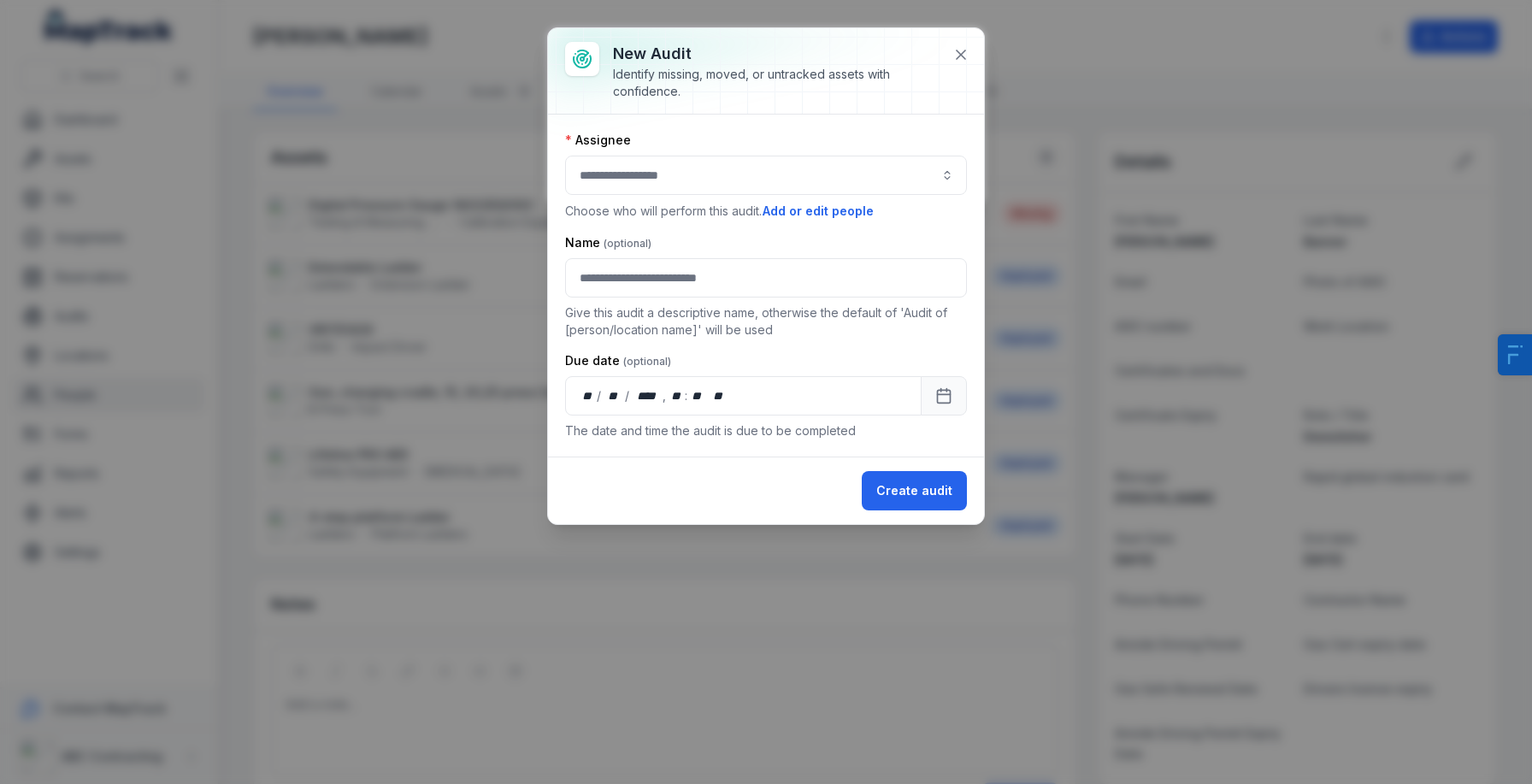
click at [1109, 31] on div "**********" at bounding box center [766, 392] width 1532 height 784
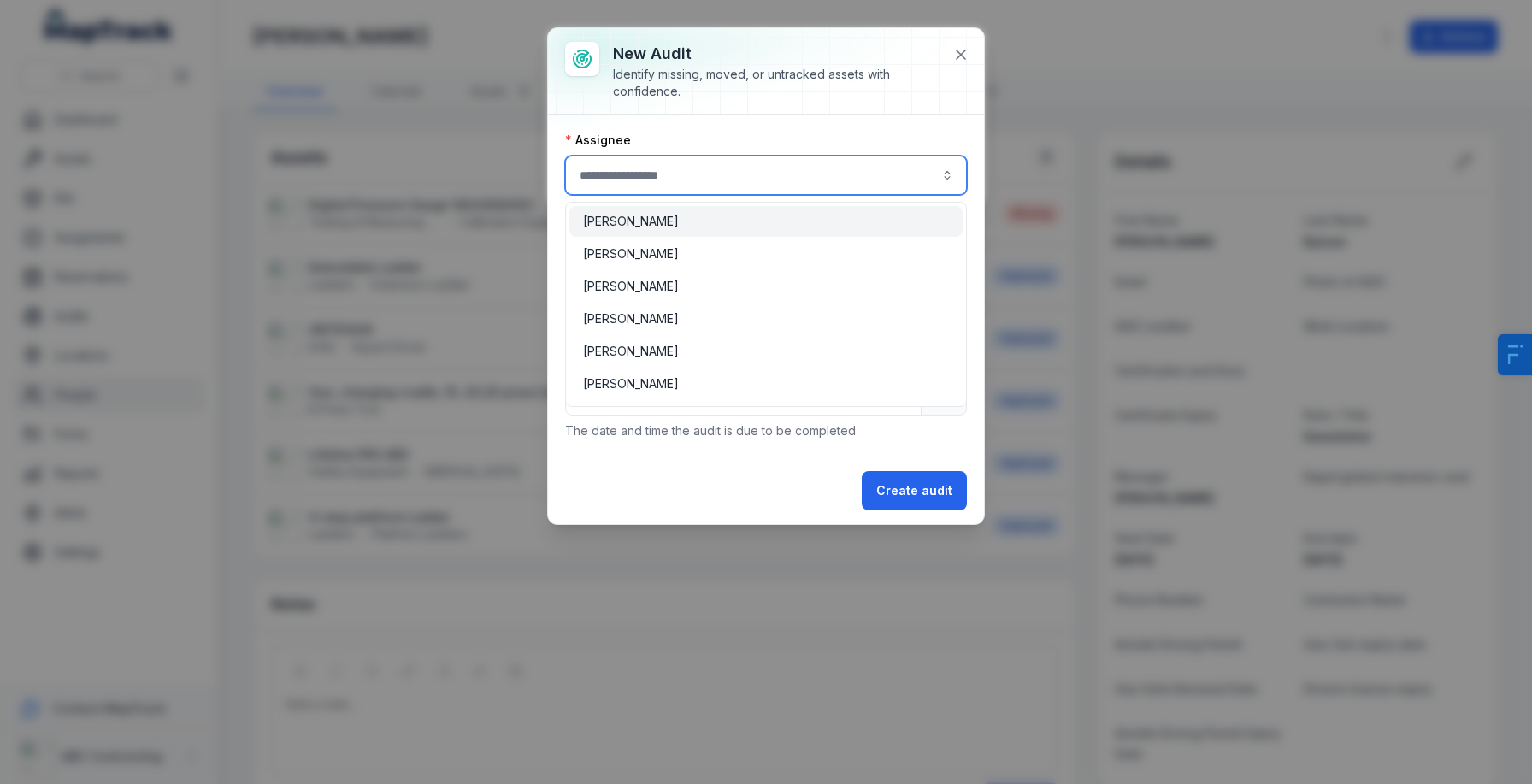
click at [777, 167] on input "audit-add:assignee_id-label" at bounding box center [766, 175] width 402 height 39
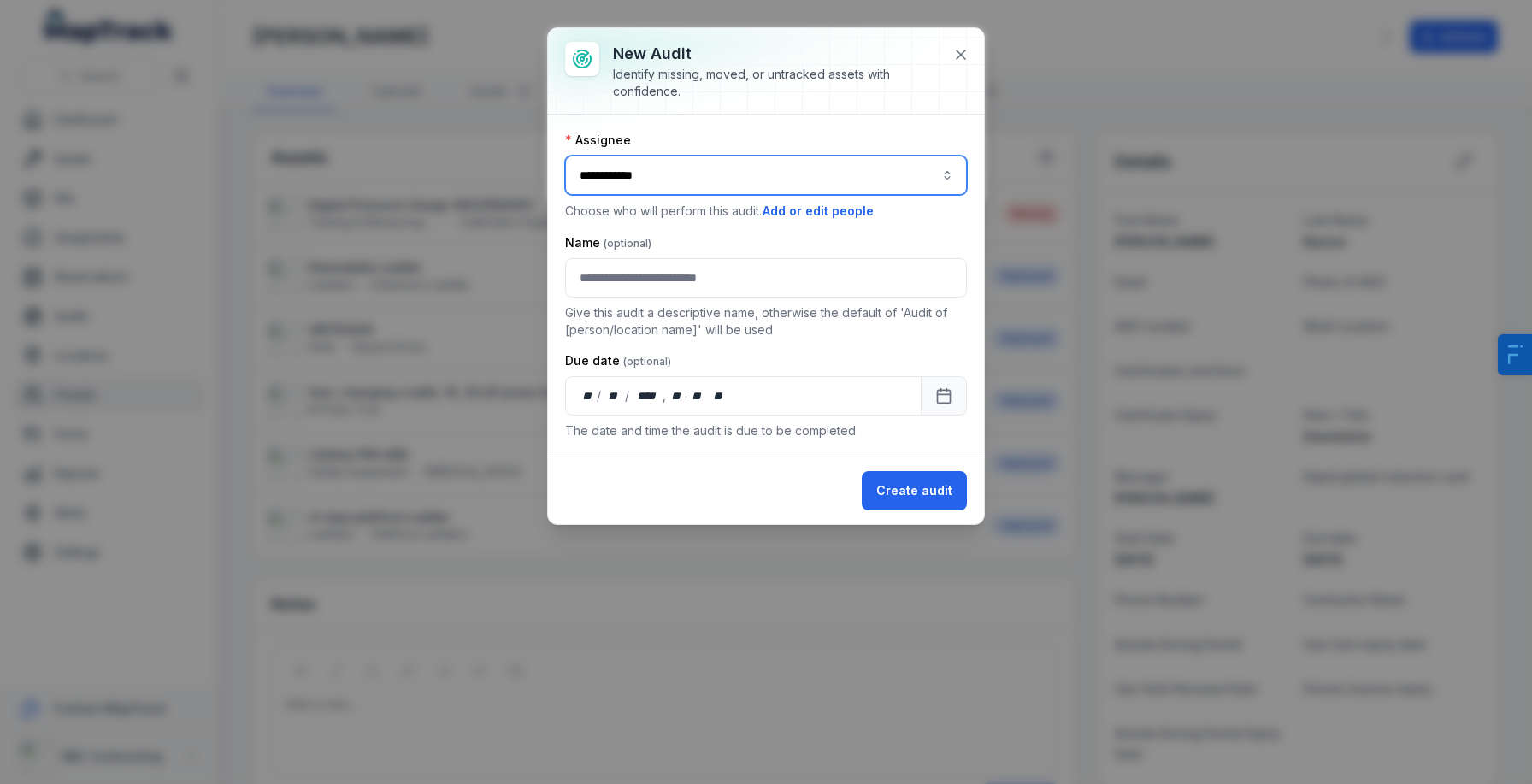
click at [628, 258] on span "[PERSON_NAME]" at bounding box center [631, 254] width 96 height 17
click at [665, 180] on input "**********" at bounding box center [766, 175] width 402 height 39
click at [946, 175] on button "button" at bounding box center [947, 175] width 39 height 39
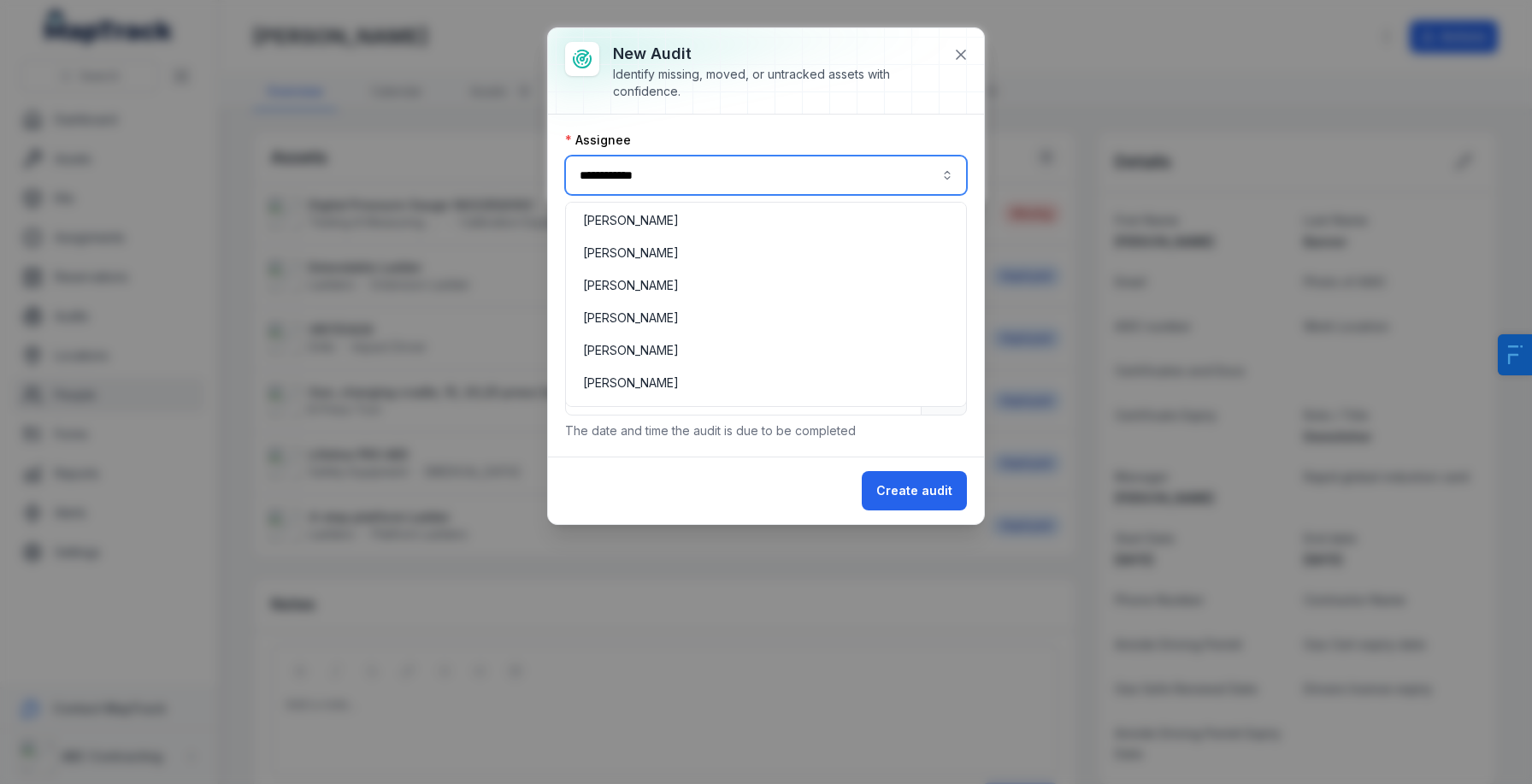
scroll to position [167, 0]
type input "**********"
click at [633, 319] on span "[PERSON_NAME]" at bounding box center [631, 313] width 96 height 17
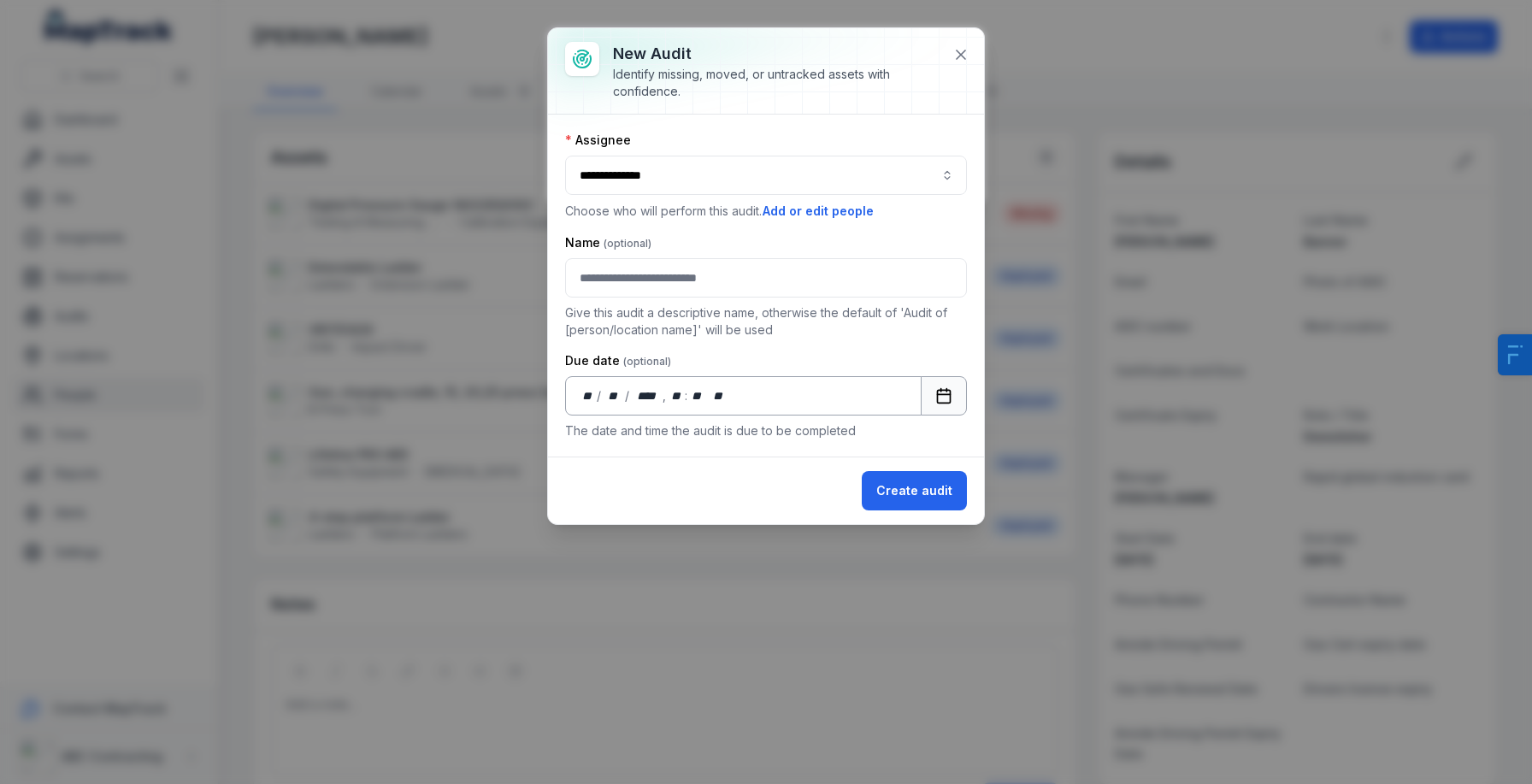
click at [942, 392] on icon "Calendar" at bounding box center [944, 395] width 17 height 17
click at [719, 395] on div "** **" at bounding box center [715, 395] width 19 height 17
click at [945, 390] on rect "Calendar" at bounding box center [944, 396] width 13 height 13
click at [707, 390] on div "** **" at bounding box center [715, 395] width 20 height 17
click at [672, 399] on div "** **" at bounding box center [672, 395] width 17 height 17
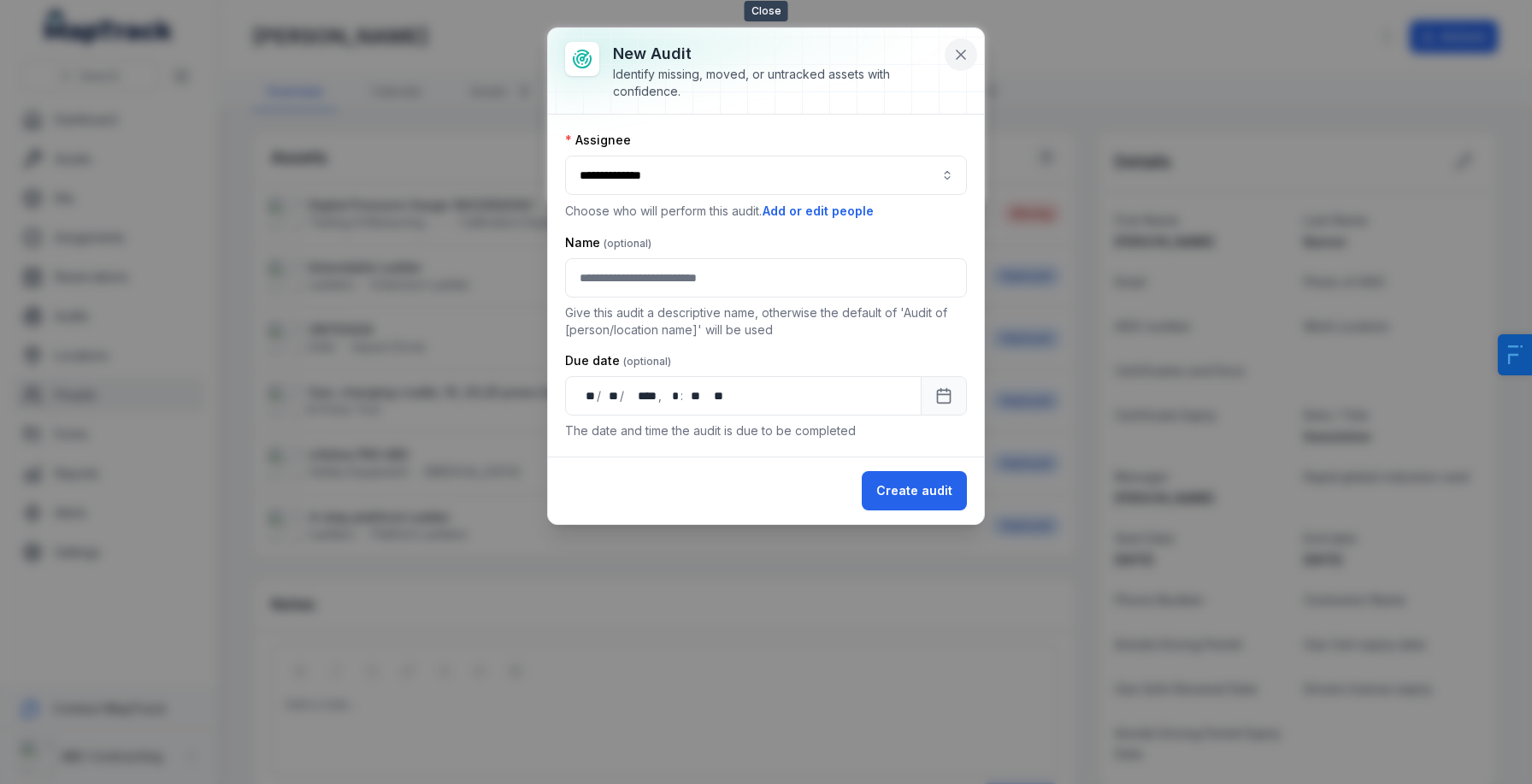
click at [953, 53] on icon at bounding box center [961, 55] width 17 height 17
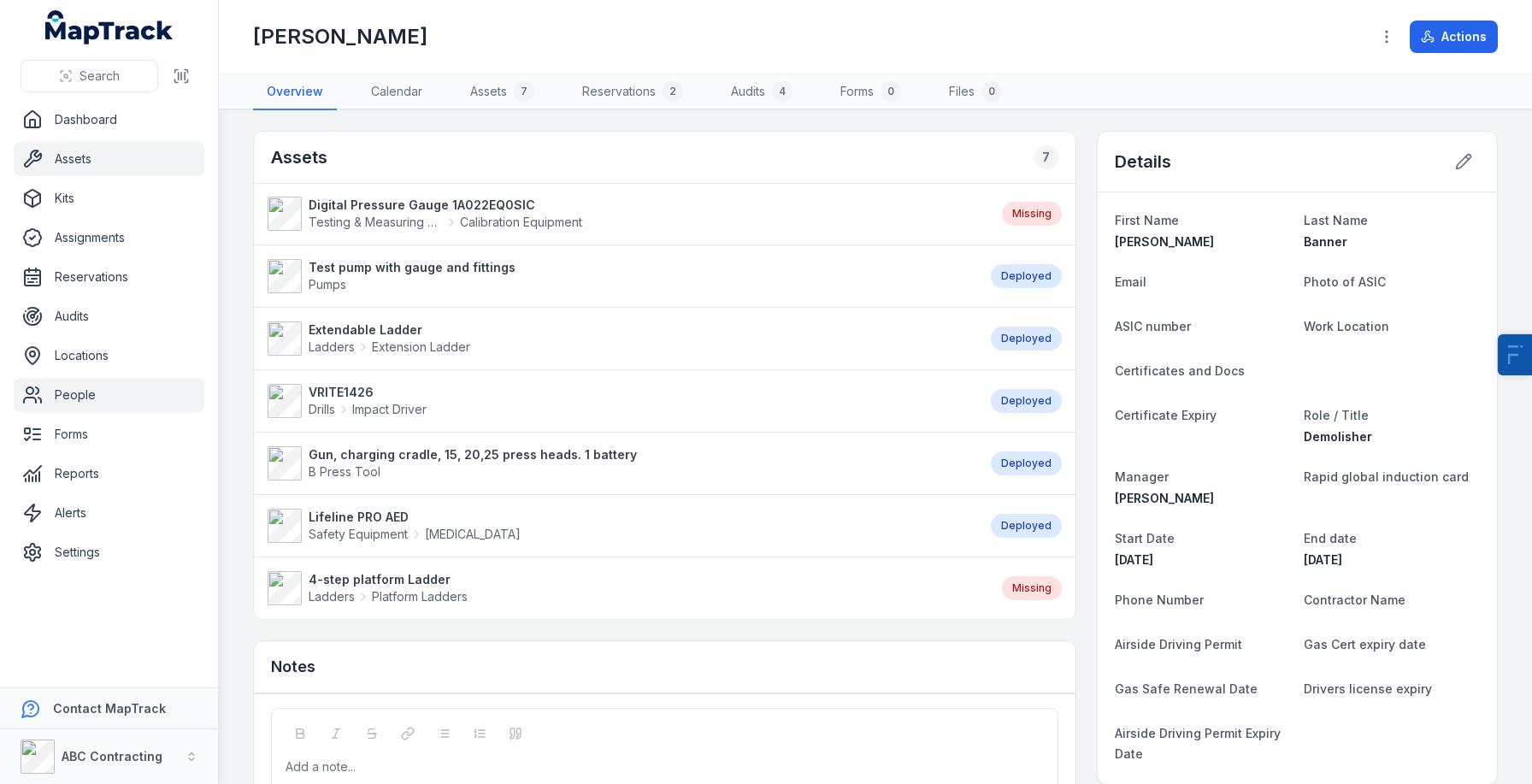
click at [73, 149] on link "Assets" at bounding box center [109, 159] width 191 height 34
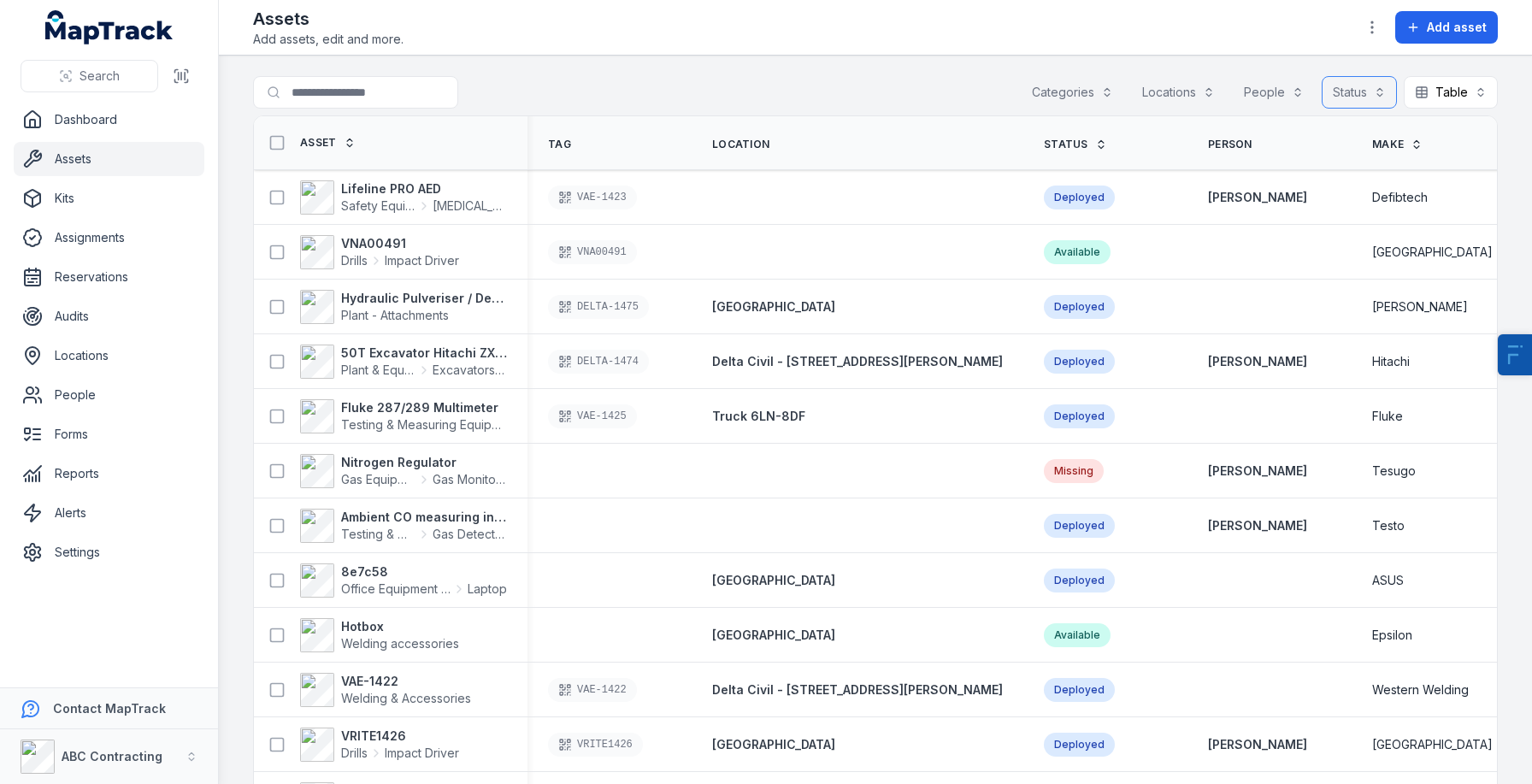
click at [1327, 89] on button "Status" at bounding box center [1359, 92] width 75 height 33
click at [1303, 192] on div "Missing" at bounding box center [1310, 200] width 142 height 17
click at [833, 62] on main "Search for assets Categories Locations People Status (1) ******* Table ***** As…" at bounding box center [875, 419] width 1313 height 728
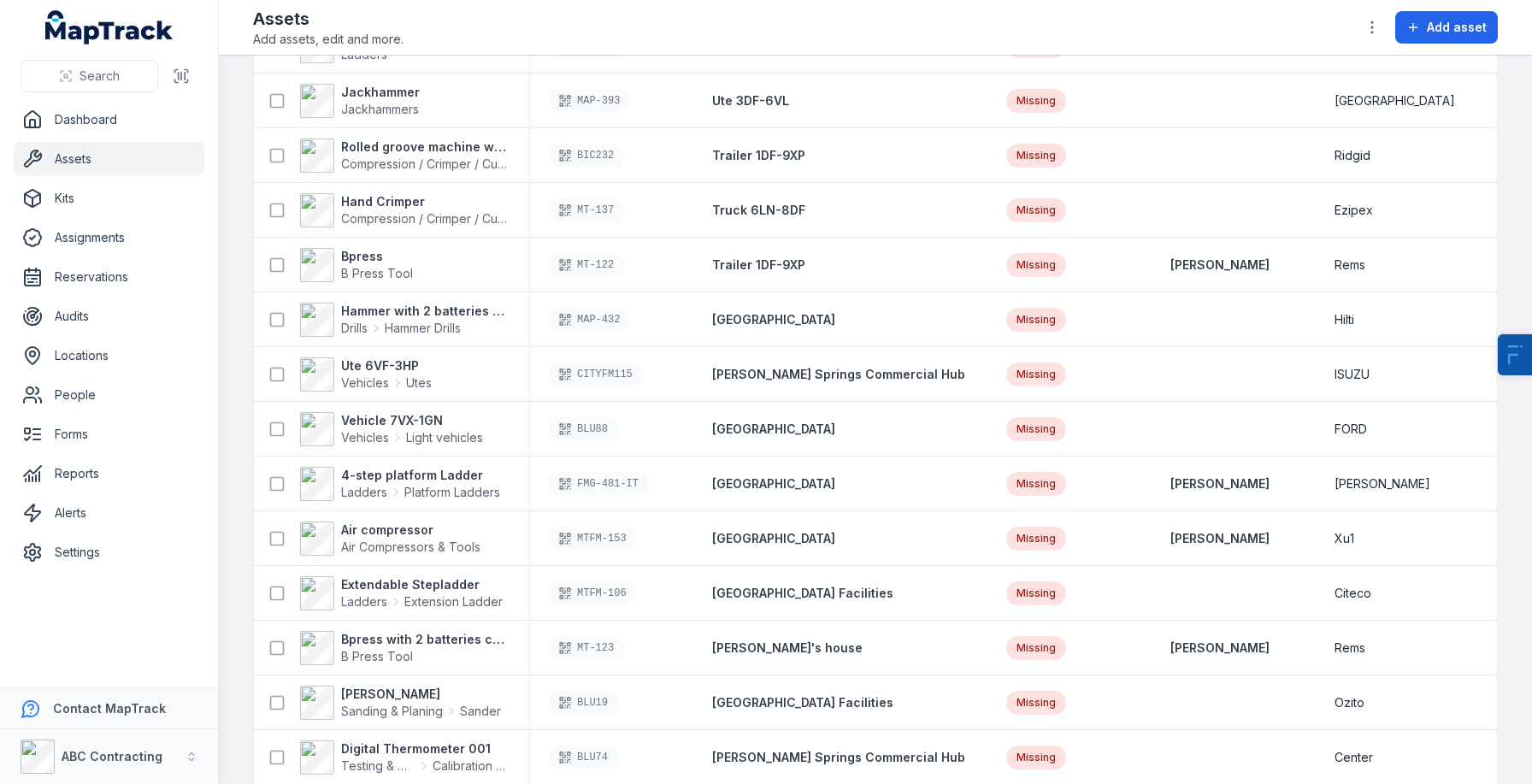
scroll to position [153, 0]
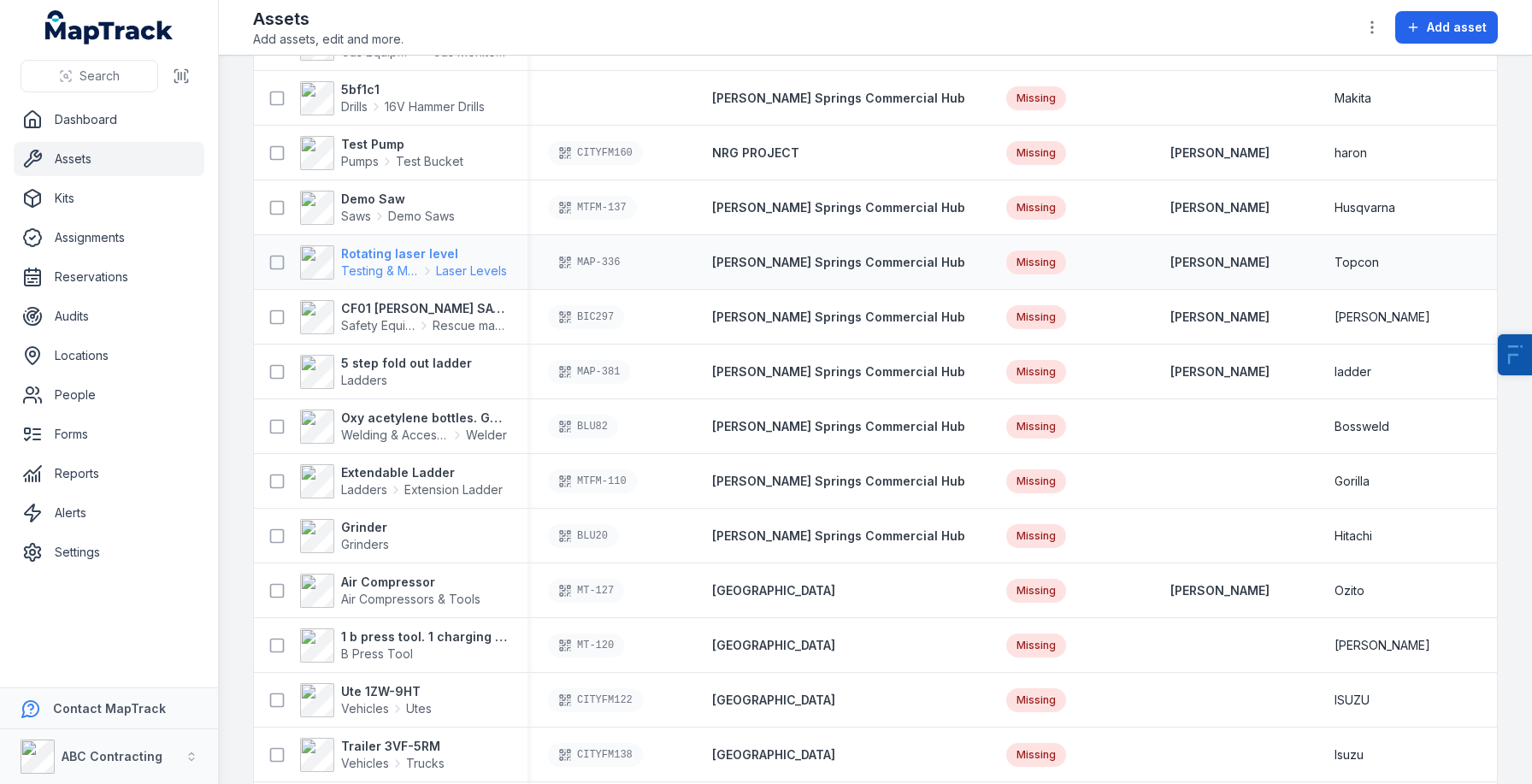
click at [413, 262] on span "Testing & Measuring Equipment" at bounding box center [380, 271] width 78 height 17
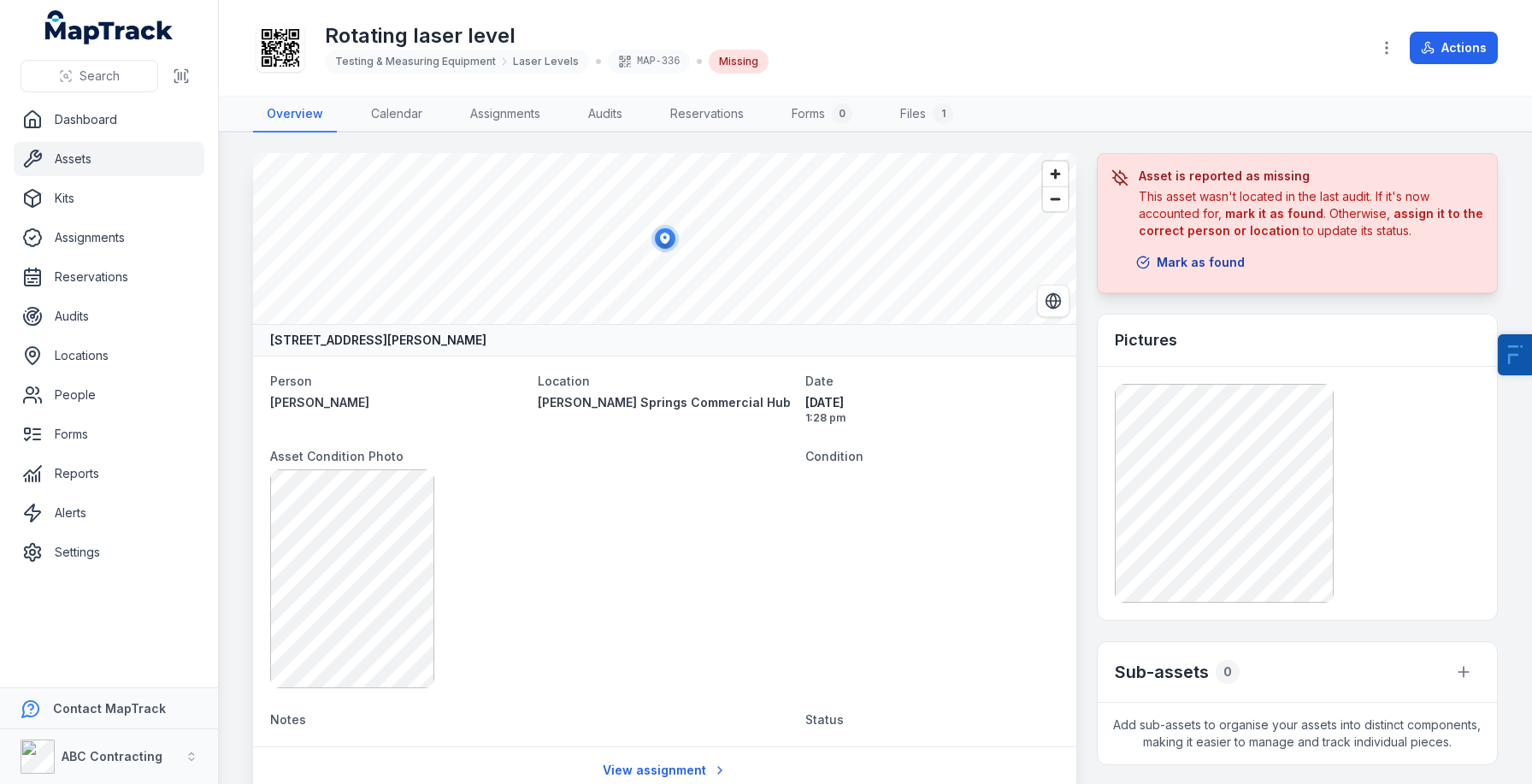
click at [1247, 255] on button "Mark as found" at bounding box center [1191, 262] width 131 height 33
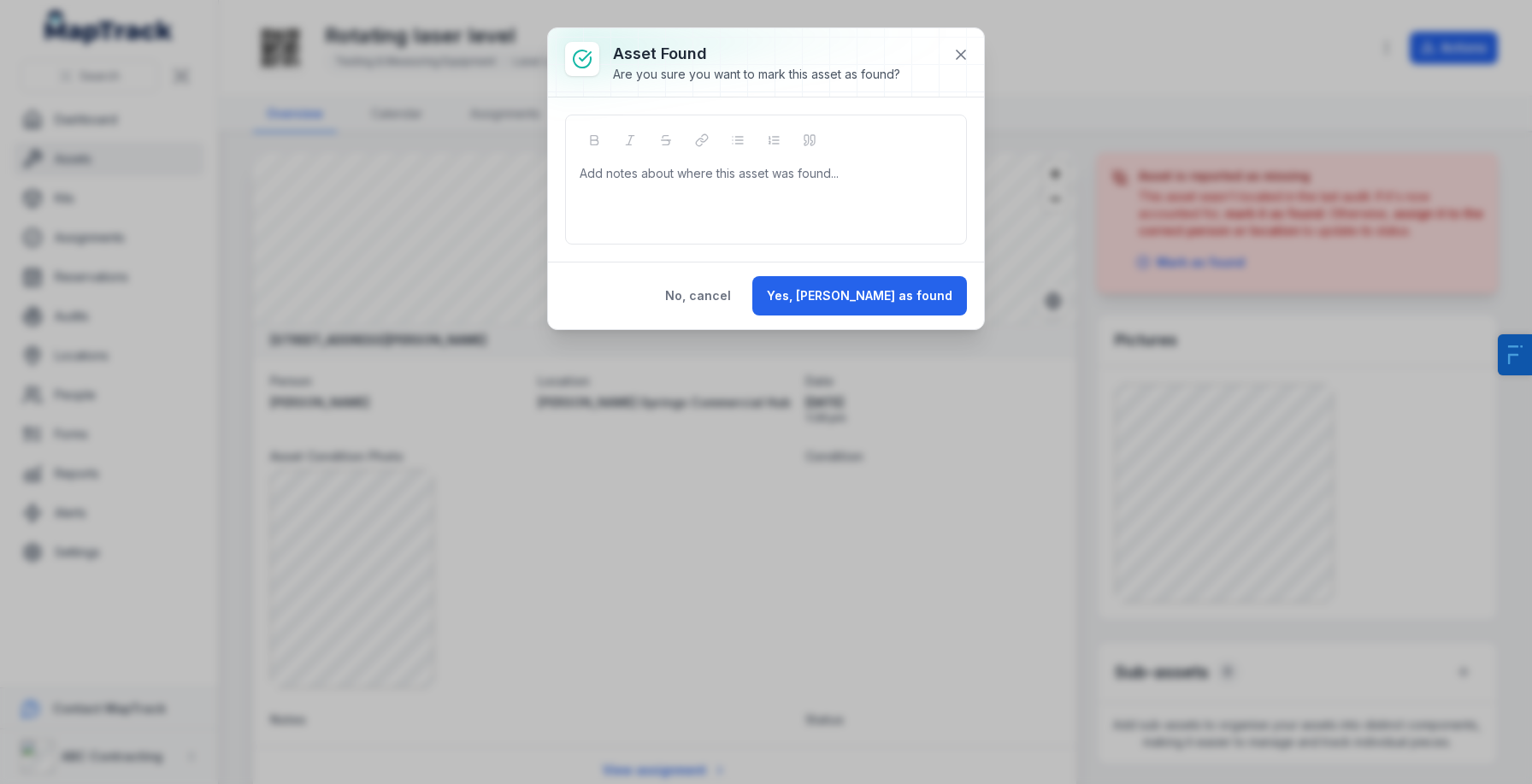
click at [767, 198] on div "Add notes about where this asset was found..." at bounding box center [766, 199] width 373 height 69
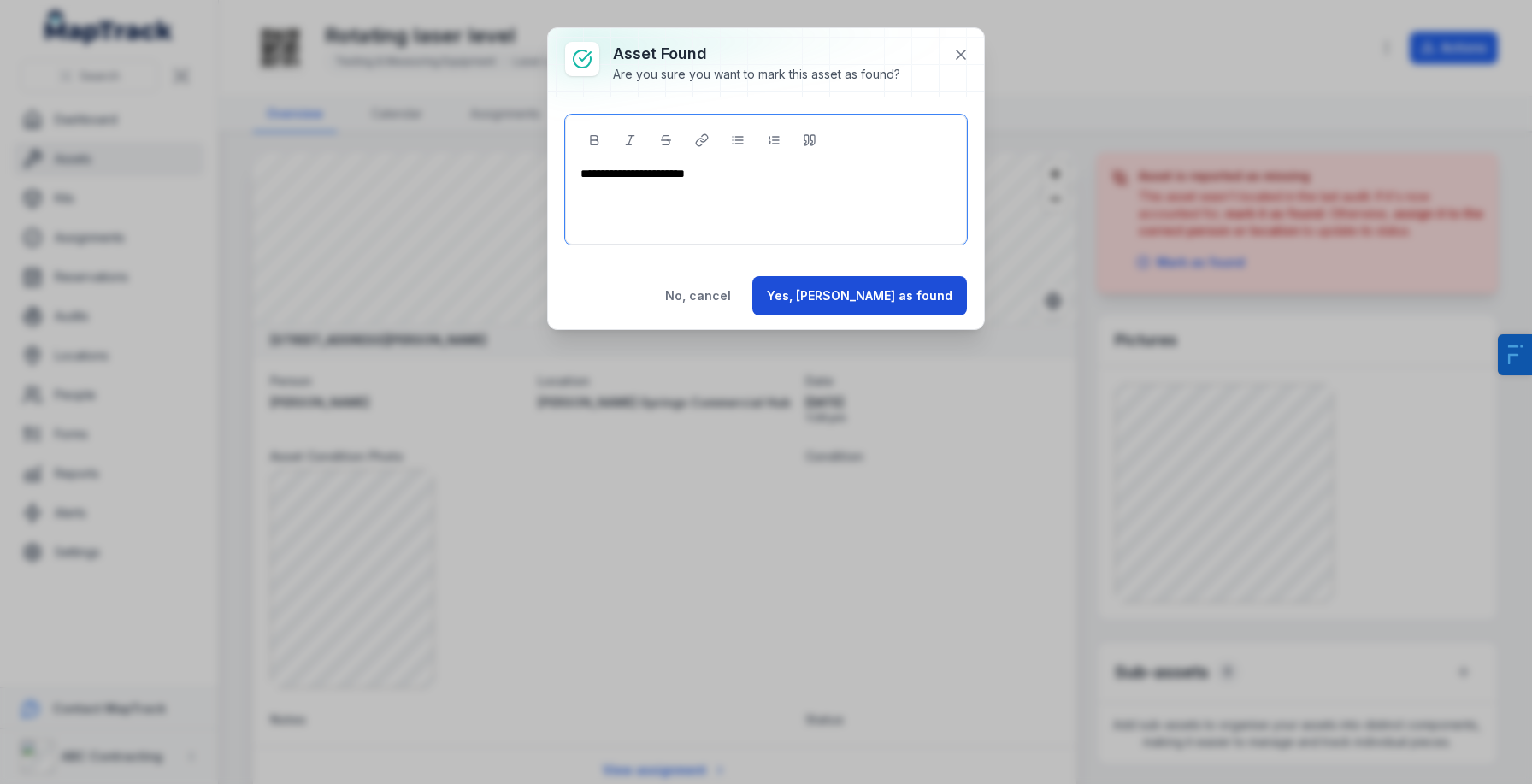
click at [894, 287] on button "Yes, mark as found" at bounding box center [859, 296] width 215 height 39
